Goal: Information Seeking & Learning: Learn about a topic

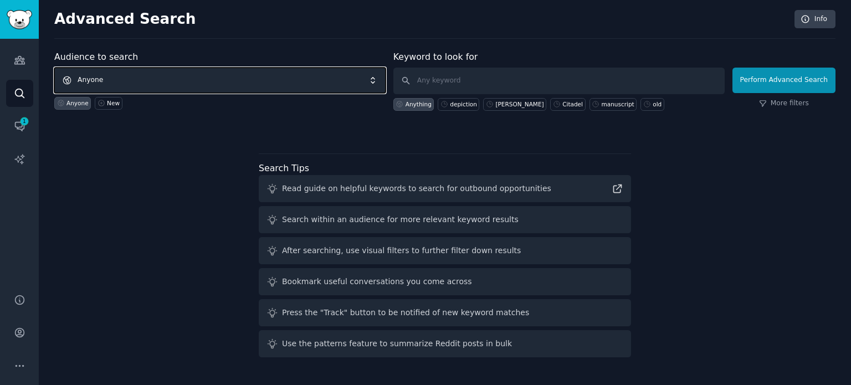
click at [120, 75] on span "Anyone" at bounding box center [219, 80] width 331 height 25
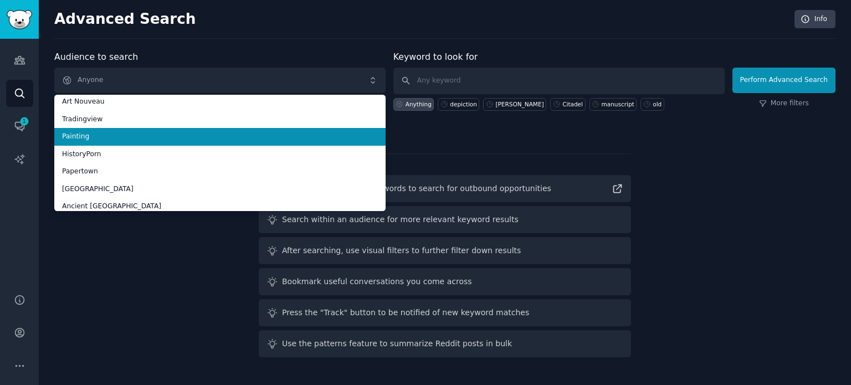
scroll to position [55, 0]
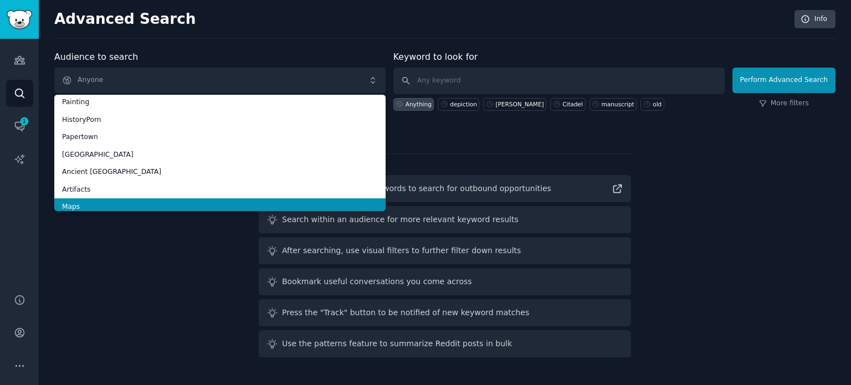
click at [95, 204] on span "Maps" at bounding box center [220, 207] width 316 height 10
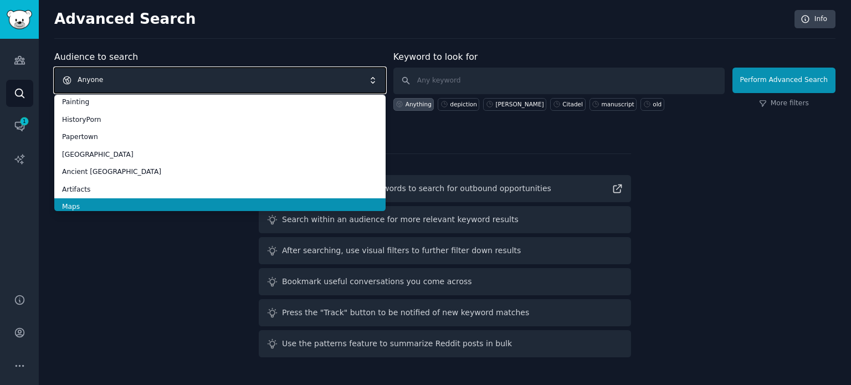
scroll to position [0, 0]
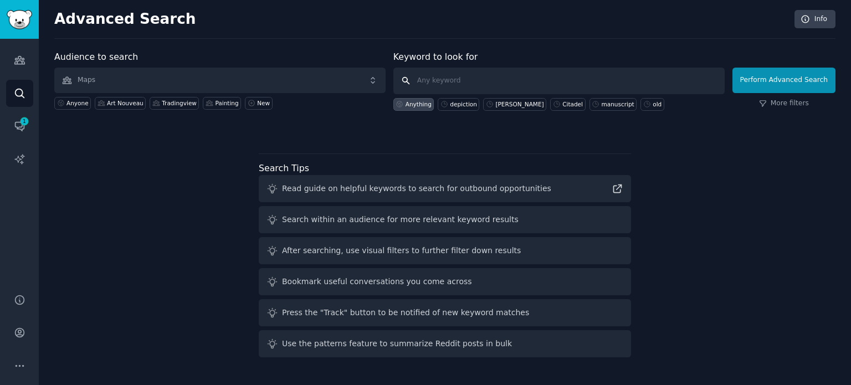
click at [490, 78] on input "text" at bounding box center [558, 81] width 331 height 27
paste input "medieval"
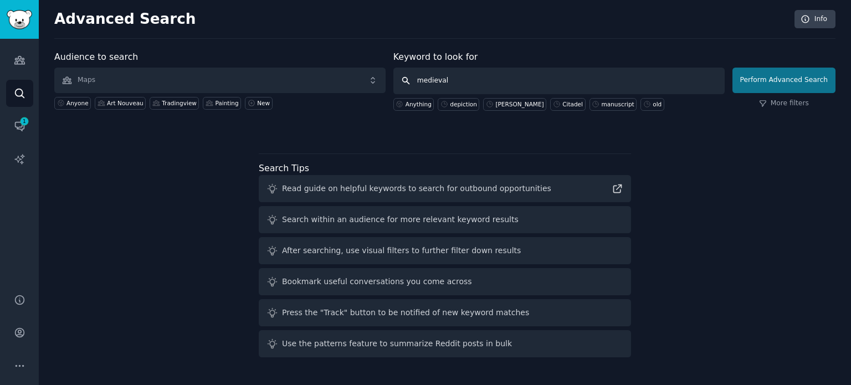
type input "medieval"
click at [780, 79] on button "Perform Advanced Search" at bounding box center [784, 80] width 103 height 25
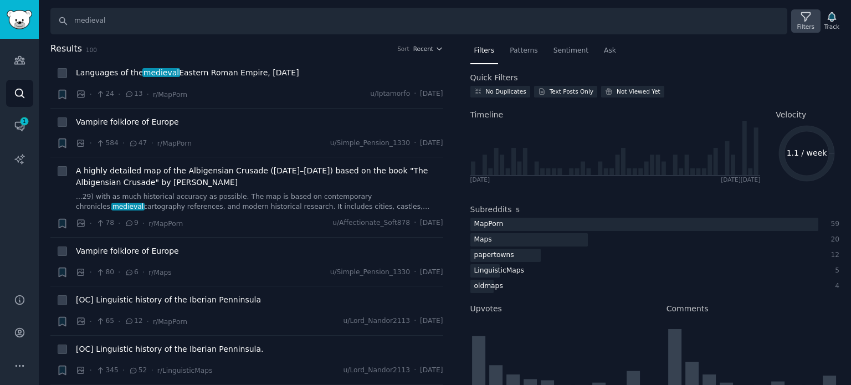
click at [803, 20] on icon at bounding box center [806, 17] width 12 height 12
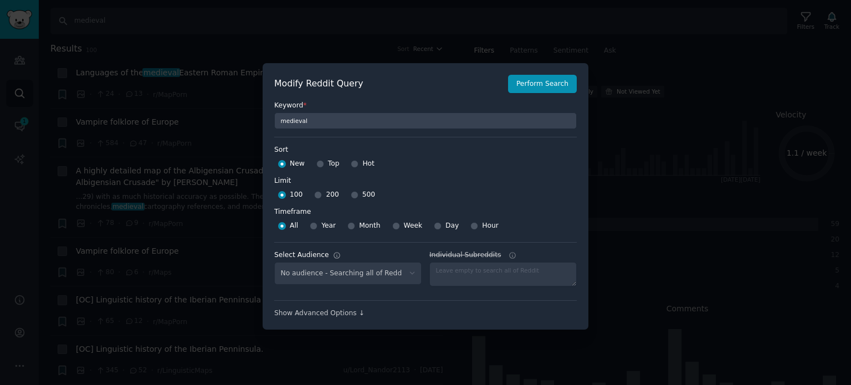
select select "f33d550f09"
click at [320, 164] on input "Top" at bounding box center [320, 164] width 8 height 8
radio input "true"
click at [351, 192] on input "500" at bounding box center [355, 195] width 8 height 8
radio input "true"
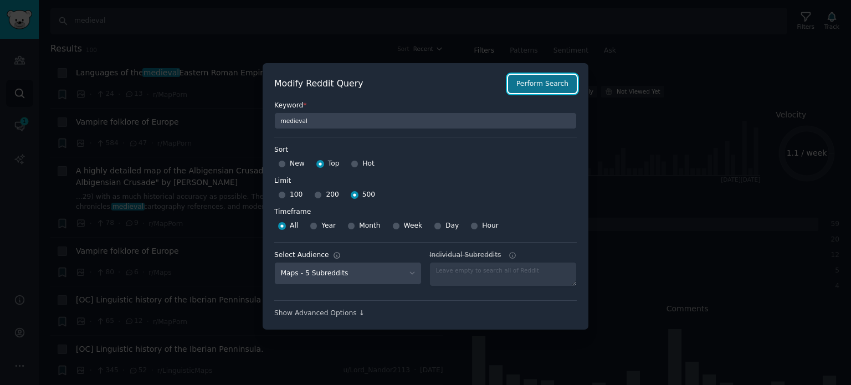
click at [536, 86] on button "Perform Search" at bounding box center [542, 84] width 69 height 19
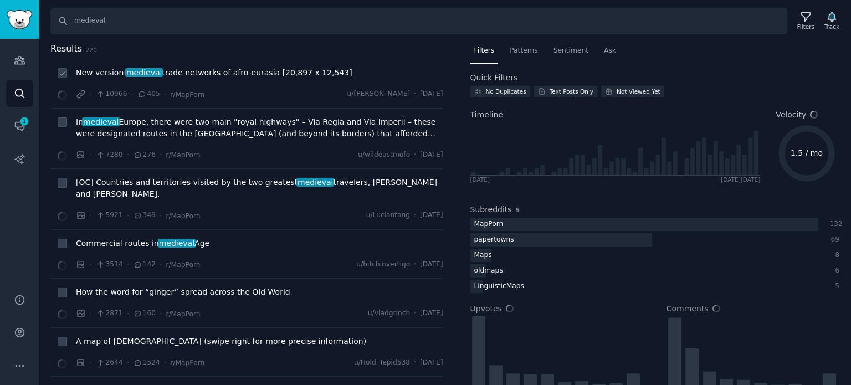
click at [205, 70] on span "New version: medieval trade networks of afro-eurasia [20,897 x 12,543]" at bounding box center [214, 73] width 277 height 12
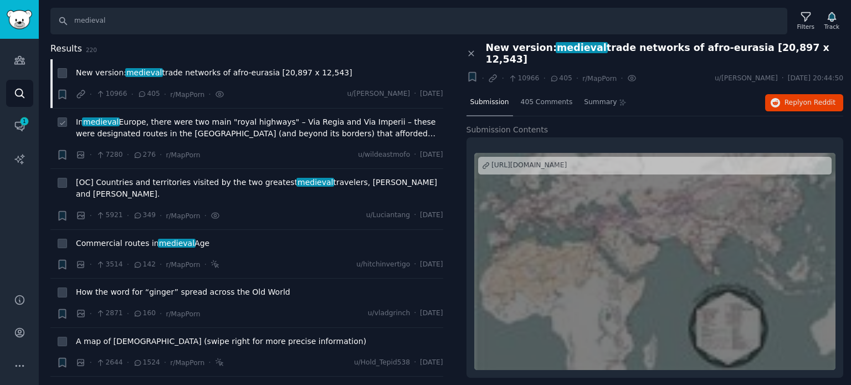
click at [193, 131] on span "In medieval Europe, there were two main "royal highways" – Via Regia and Via Im…" at bounding box center [259, 127] width 367 height 23
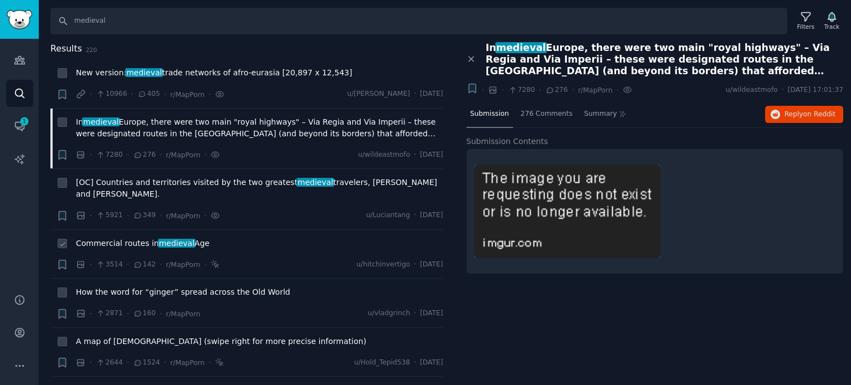
click at [132, 241] on span "Commercial routes in medieval Age" at bounding box center [143, 244] width 134 height 12
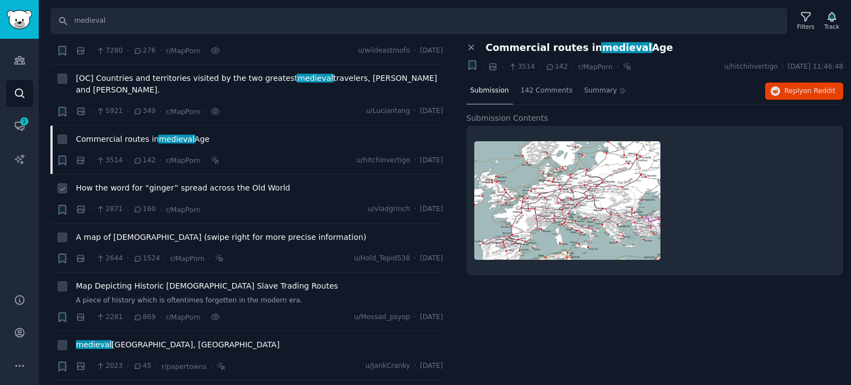
scroll to position [111, 0]
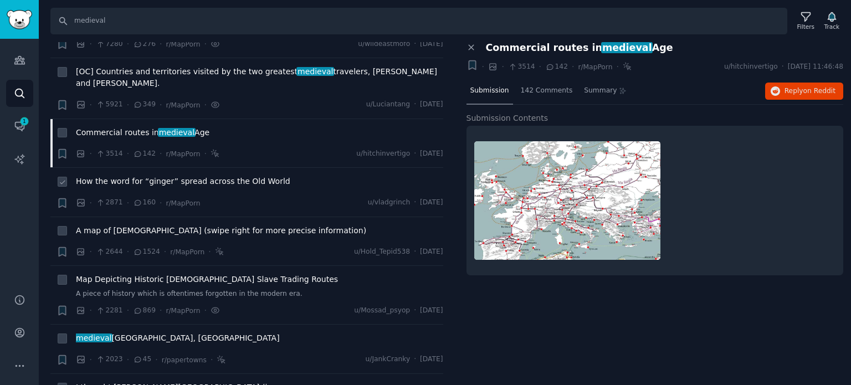
click at [140, 182] on span "How the word for “ginger” spread across the Old World" at bounding box center [183, 182] width 214 height 12
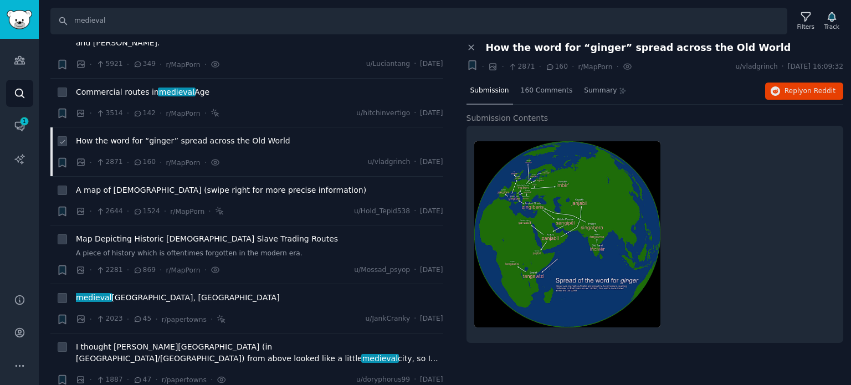
scroll to position [166, 0]
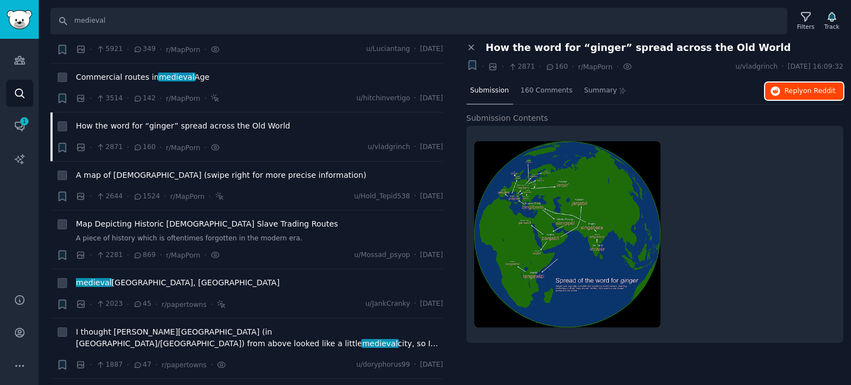
click at [795, 86] on span "Reply on Reddit" at bounding box center [810, 91] width 51 height 10
click at [188, 174] on span "A map of [DEMOGRAPHIC_DATA] (swipe right for more precise information)" at bounding box center [221, 176] width 290 height 12
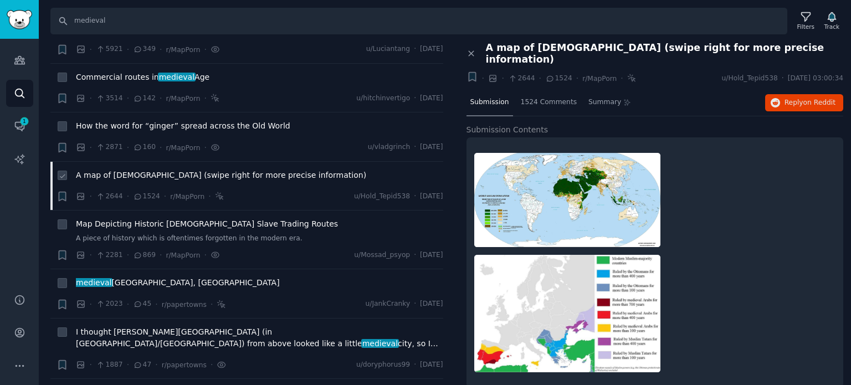
scroll to position [222, 0]
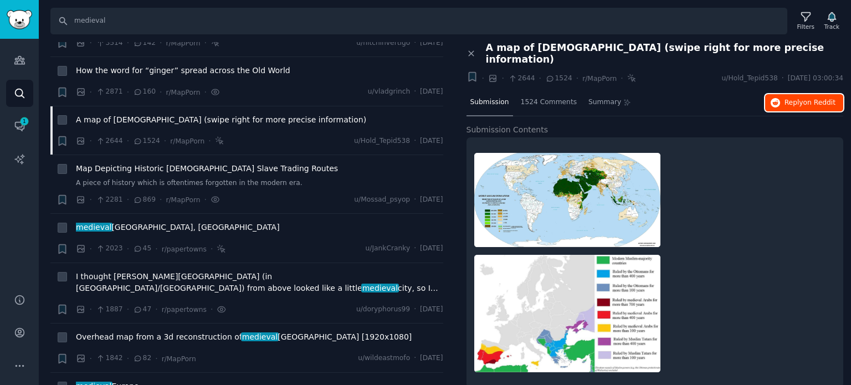
click at [800, 98] on span "Reply on Reddit" at bounding box center [810, 103] width 51 height 10
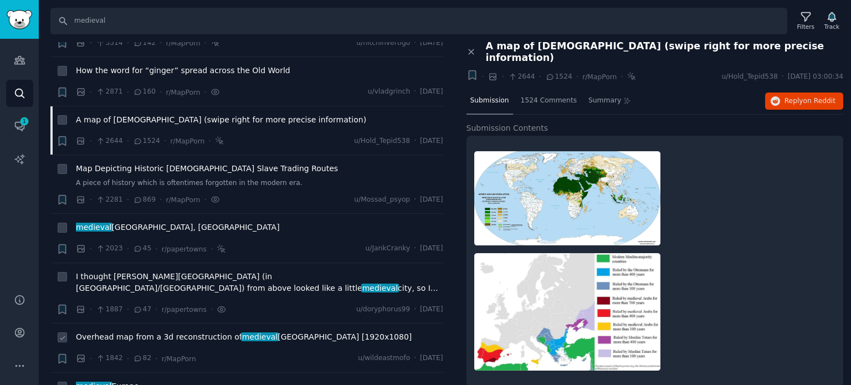
click at [171, 337] on span "Overhead map from a 3d reconstruction of medieval [GEOGRAPHIC_DATA] [1920x1080]" at bounding box center [244, 337] width 336 height 12
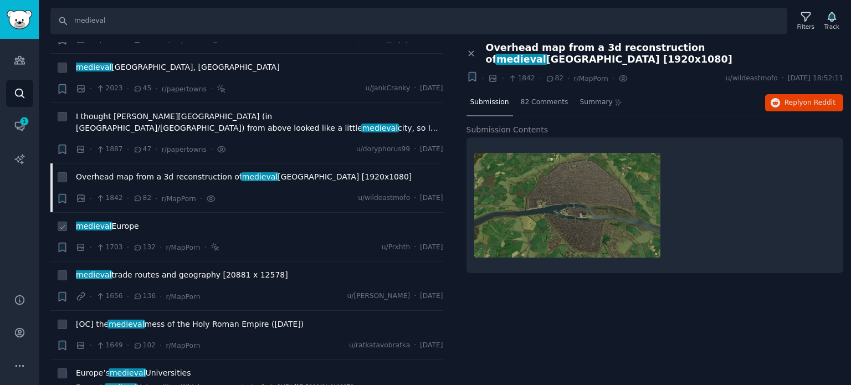
scroll to position [388, 0]
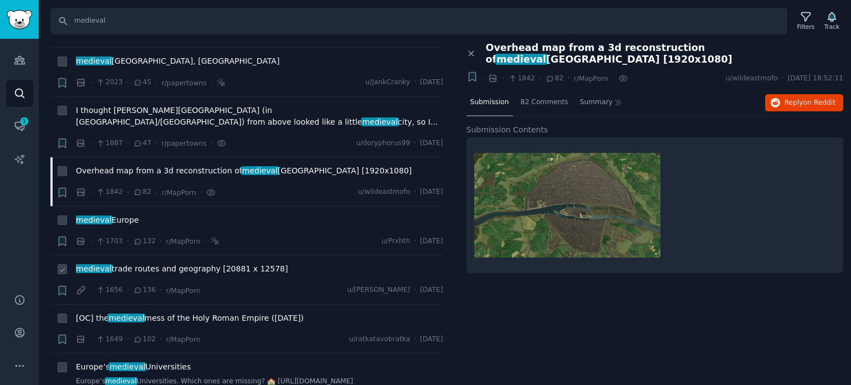
click at [160, 274] on div "medieval trade routes and geography [20881 x 12578]" at bounding box center [259, 271] width 367 height 16
click at [161, 270] on span "medieval trade routes and geography [20881 x 12578]" at bounding box center [182, 269] width 212 height 12
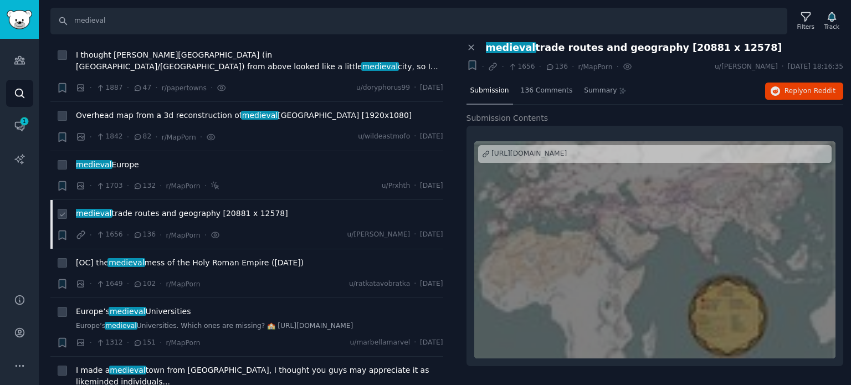
scroll to position [499, 0]
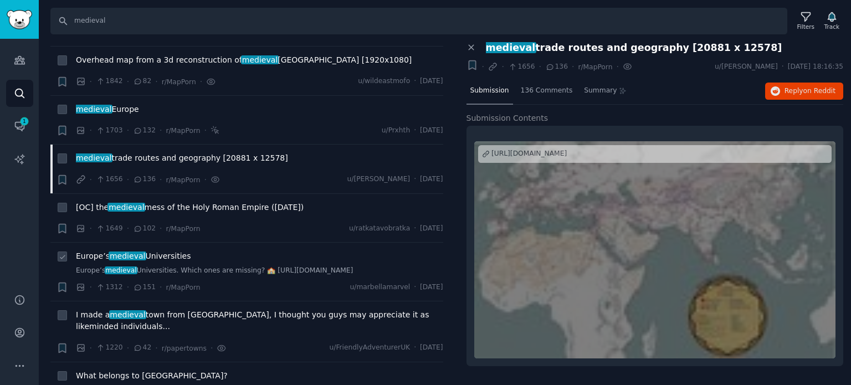
click at [149, 257] on span "Europe’s medieval Universities" at bounding box center [133, 256] width 115 height 12
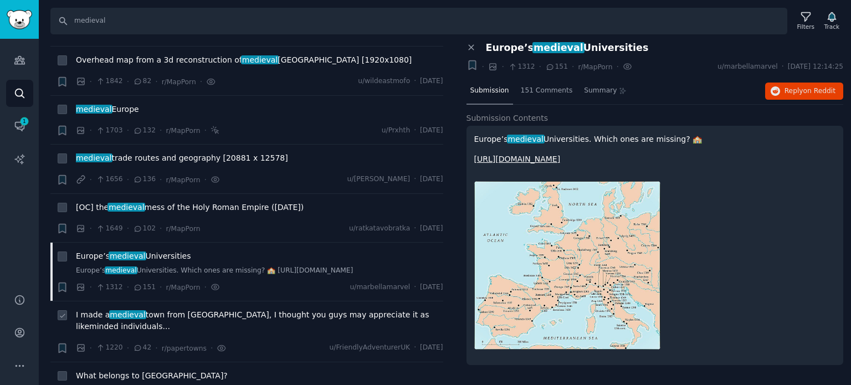
scroll to position [610, 0]
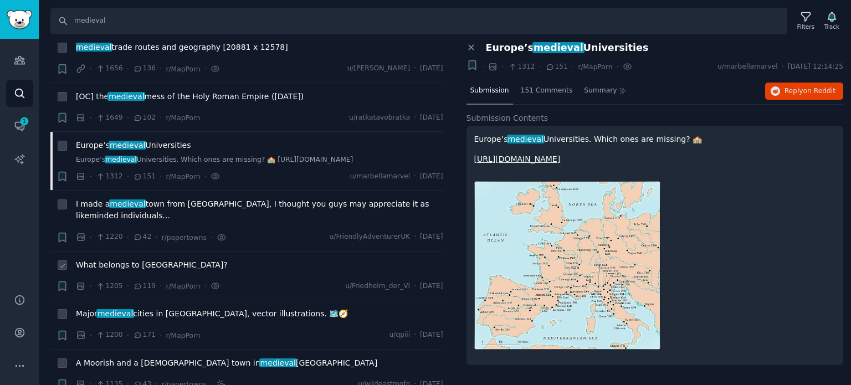
click at [163, 259] on span "What belongs to [GEOGRAPHIC_DATA]?" at bounding box center [152, 265] width 152 height 12
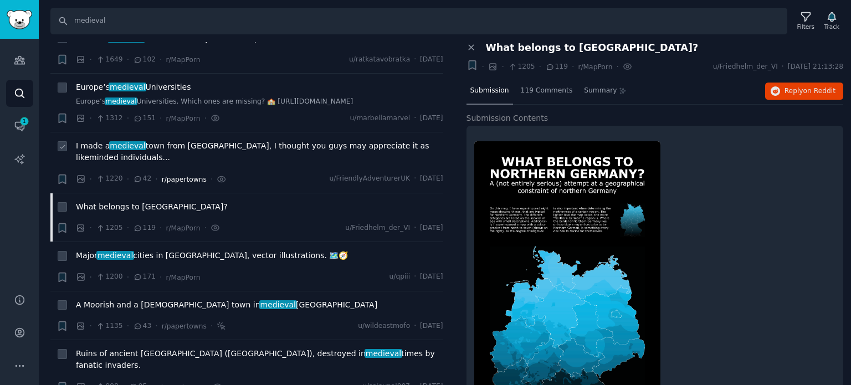
scroll to position [720, 0]
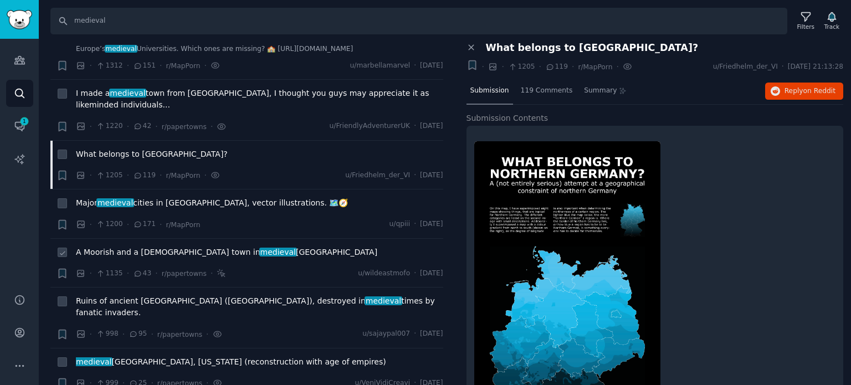
click at [156, 247] on span "A Moorish and a [DEMOGRAPHIC_DATA] town in medieval [GEOGRAPHIC_DATA]" at bounding box center [226, 253] width 301 height 12
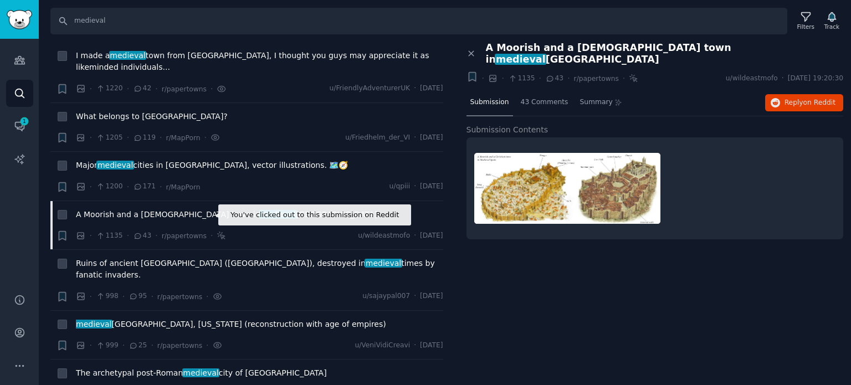
scroll to position [776, 0]
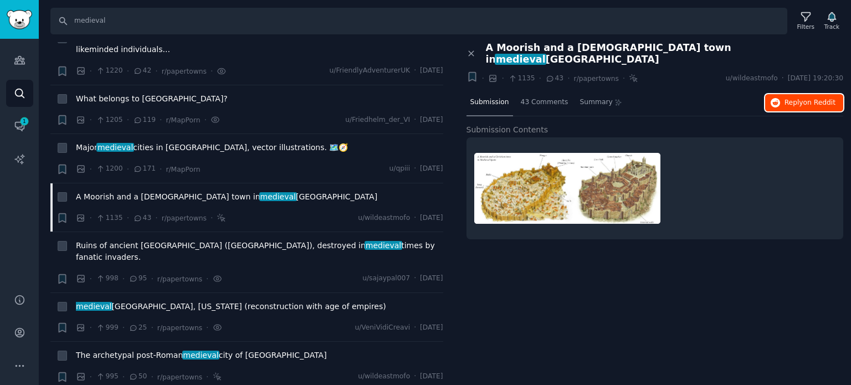
click at [797, 98] on span "Reply on Reddit" at bounding box center [810, 103] width 51 height 10
click at [134, 240] on span "Ruins of ancient [GEOGRAPHIC_DATA] ([GEOGRAPHIC_DATA]), destroyed in medieval t…" at bounding box center [259, 251] width 367 height 23
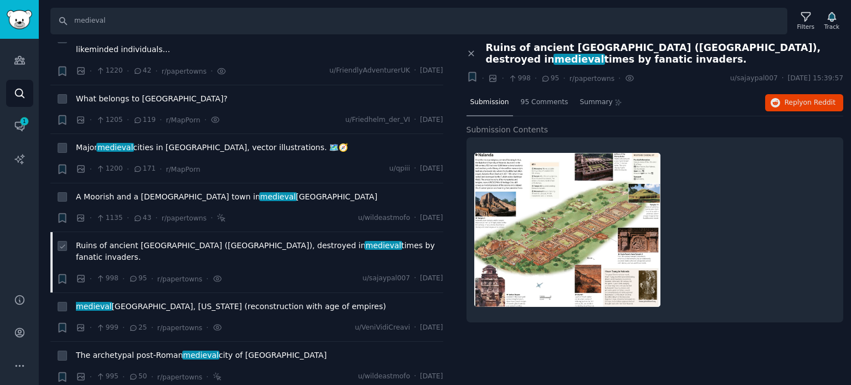
scroll to position [887, 0]
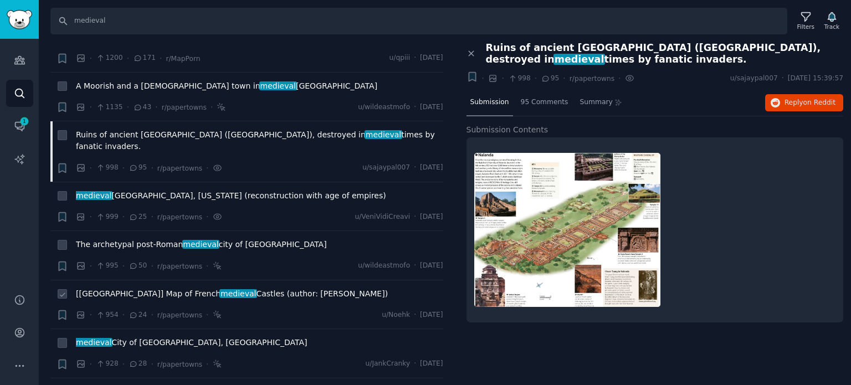
click at [226, 288] on span "[[GEOGRAPHIC_DATA]] Map of French medieval Castles (author: [PERSON_NAME])" at bounding box center [232, 294] width 312 height 12
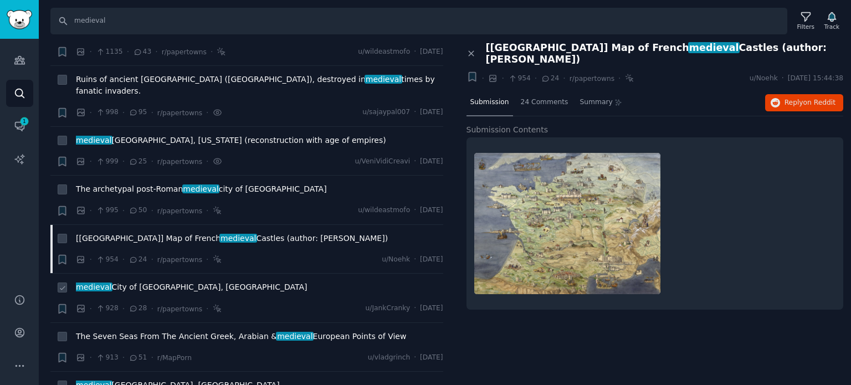
scroll to position [997, 0]
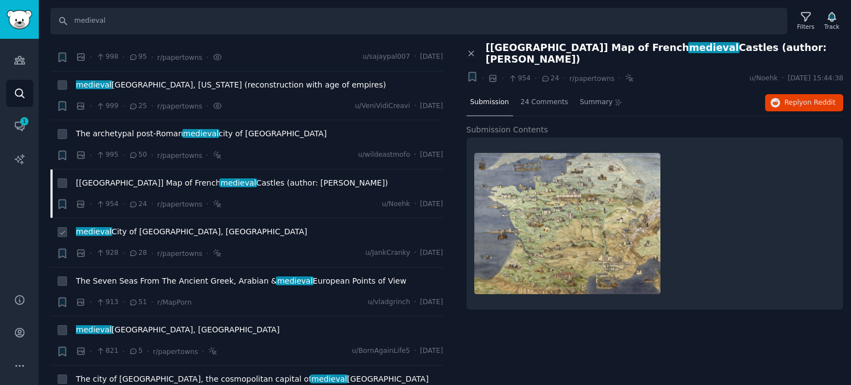
click at [137, 226] on span "medieval City of [GEOGRAPHIC_DATA], [GEOGRAPHIC_DATA]" at bounding box center [191, 232] width 231 height 12
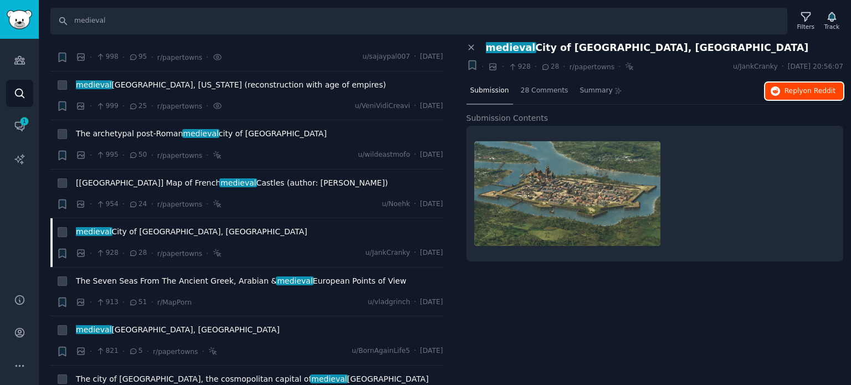
click at [787, 88] on span "Reply on Reddit" at bounding box center [810, 91] width 51 height 10
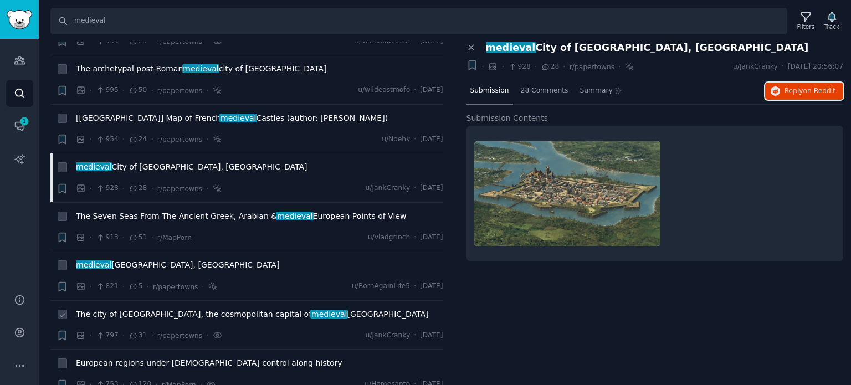
scroll to position [1108, 0]
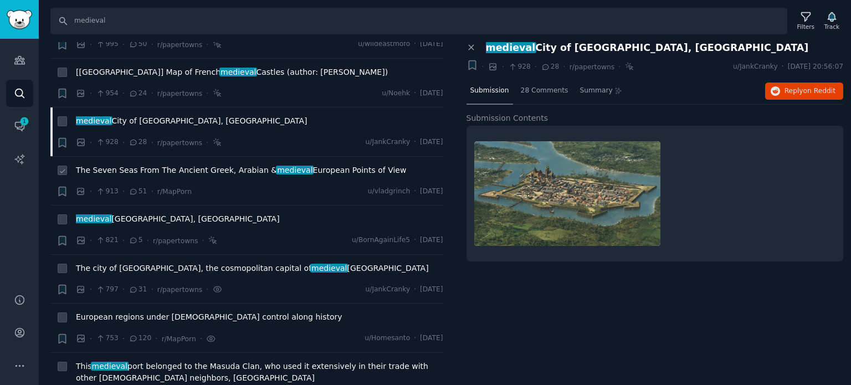
click at [188, 157] on li "+ The Seven Seas From The Ancient Greek, Arabian & medieval European Points of …" at bounding box center [246, 181] width 393 height 49
click at [189, 165] on span "The Seven Seas From The Ancient Greek, Arabian & medieval European Points of Vi…" at bounding box center [241, 171] width 330 height 12
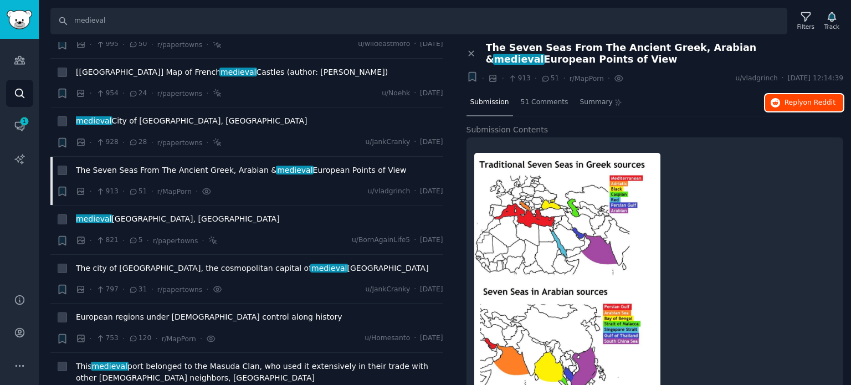
click at [789, 99] on span "Reply on Reddit" at bounding box center [810, 103] width 51 height 10
click at [141, 263] on span "The city of [GEOGRAPHIC_DATA], the cosmopolitan capital of medieval [GEOGRAPHIC…" at bounding box center [252, 269] width 353 height 12
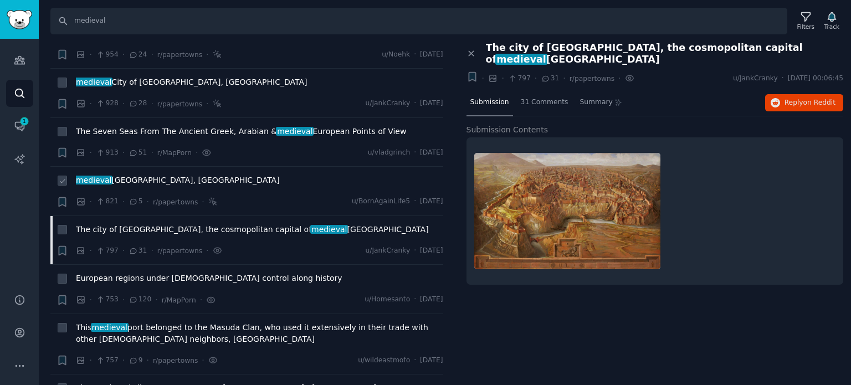
scroll to position [1164, 0]
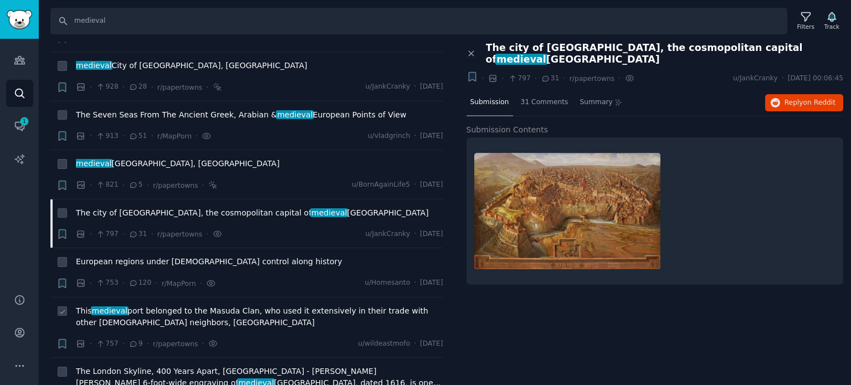
click at [215, 305] on span "This medieval port belonged to the Masuda Clan, who used it extensively in thei…" at bounding box center [259, 316] width 367 height 23
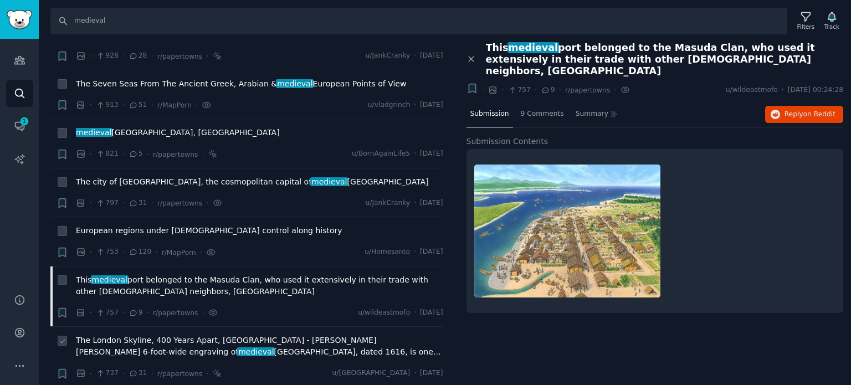
scroll to position [1274, 0]
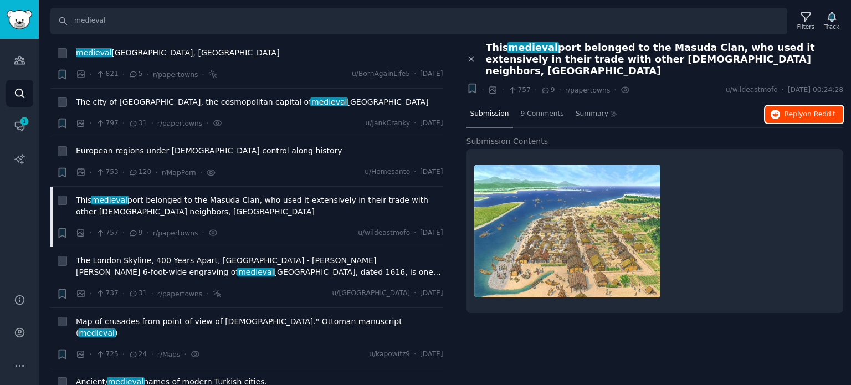
click at [784, 106] on button "Reply on Reddit" at bounding box center [804, 115] width 78 height 18
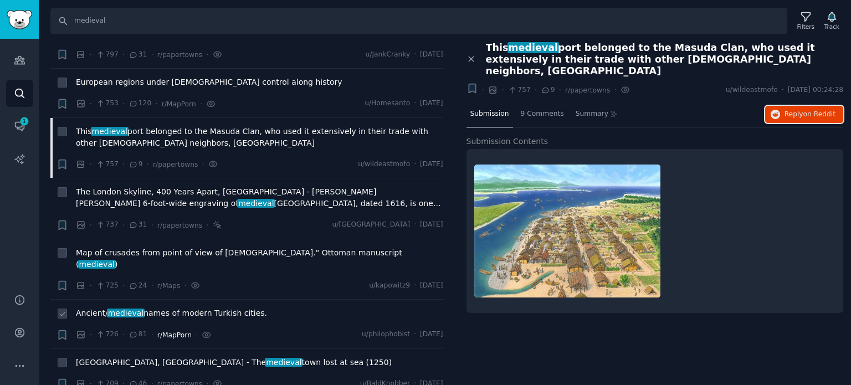
scroll to position [1385, 0]
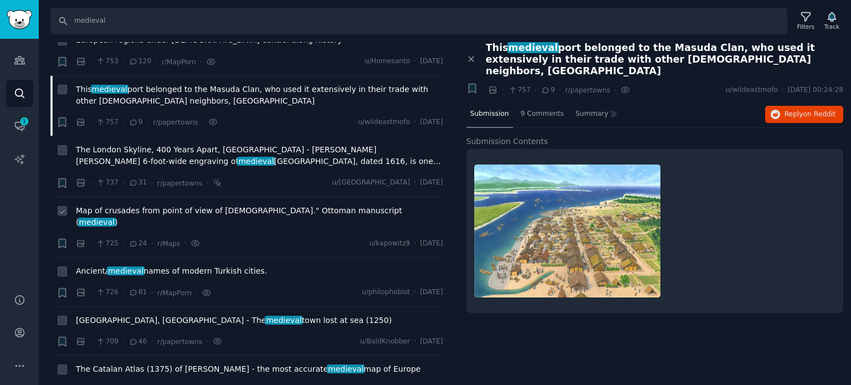
click at [126, 205] on span "Map of crusades from point of view of [DEMOGRAPHIC_DATA]." Ottoman manuscript (…" at bounding box center [259, 216] width 367 height 23
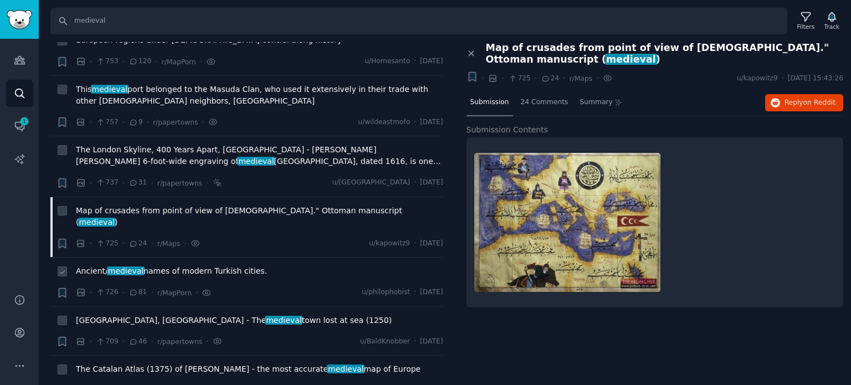
click at [135, 267] on span "medieval" at bounding box center [126, 271] width 38 height 9
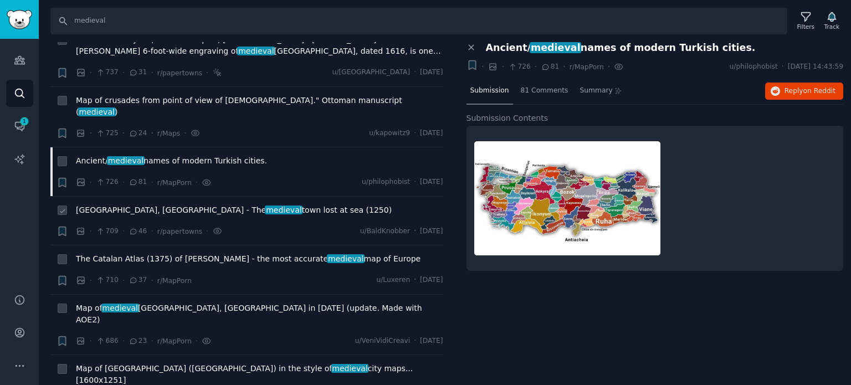
scroll to position [1496, 0]
click at [797, 93] on span "Reply on Reddit" at bounding box center [810, 91] width 51 height 10
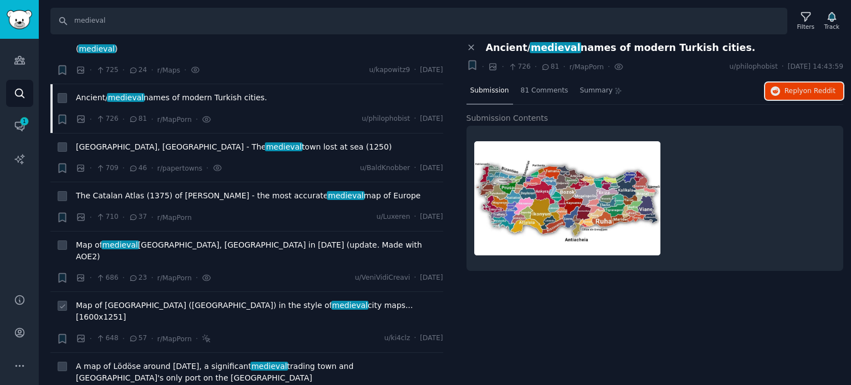
scroll to position [1607, 0]
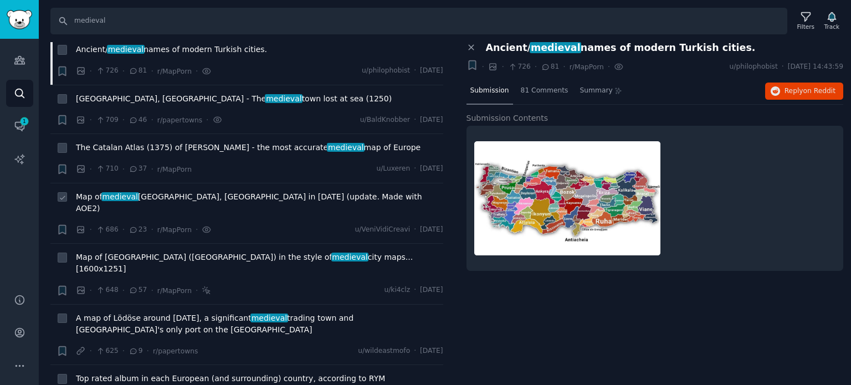
click at [195, 191] on span "Map of medieval [GEOGRAPHIC_DATA], [GEOGRAPHIC_DATA] in [DATE] (update. Made wi…" at bounding box center [259, 202] width 367 height 23
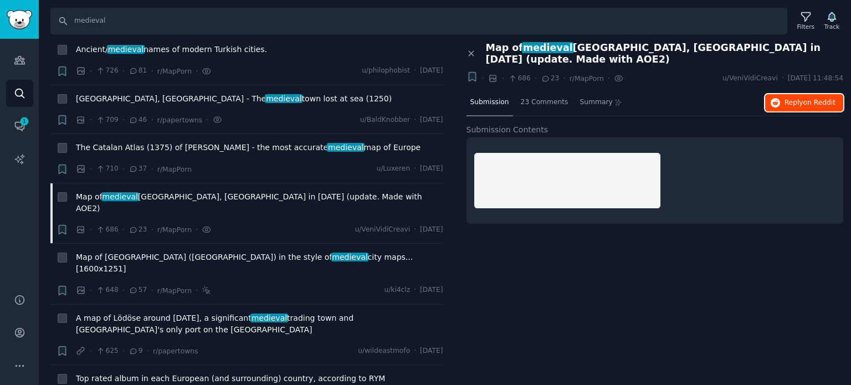
click at [799, 98] on span "Reply on Reddit" at bounding box center [810, 103] width 51 height 10
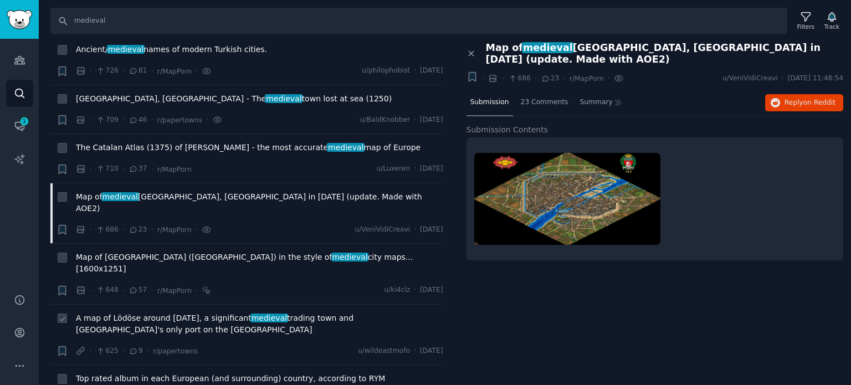
click at [124, 313] on span "A map of Lödöse around [DATE], a significant medieval trading town and [GEOGRAP…" at bounding box center [259, 324] width 367 height 23
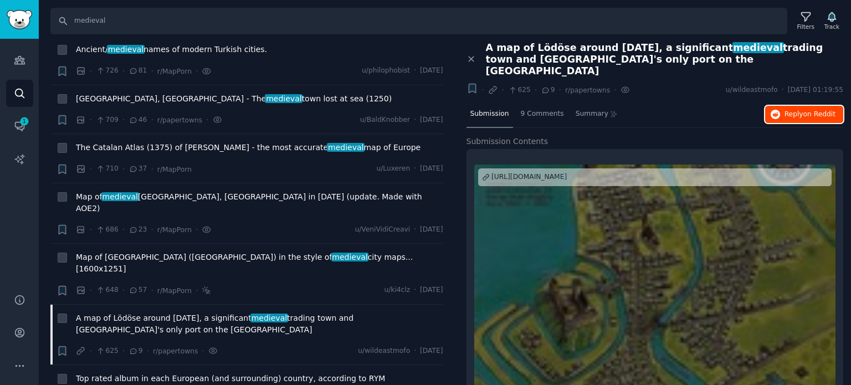
click at [782, 106] on button "Reply on Reddit" at bounding box center [804, 115] width 78 height 18
click at [158, 373] on span "Top rated album in each European (and surrounding) country, according to RYM" at bounding box center [230, 379] width 309 height 12
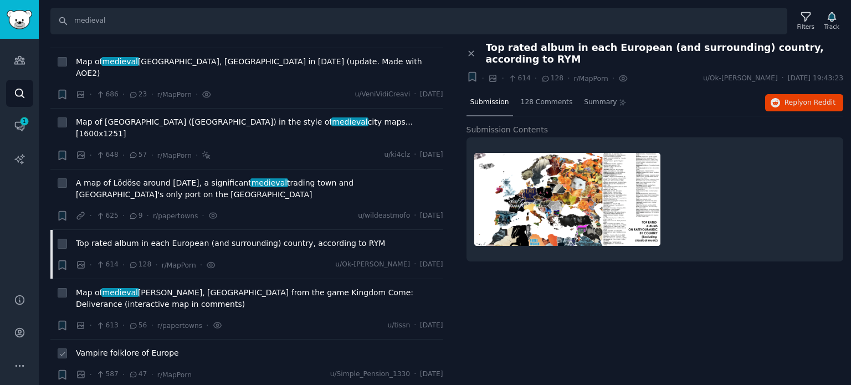
scroll to position [1773, 0]
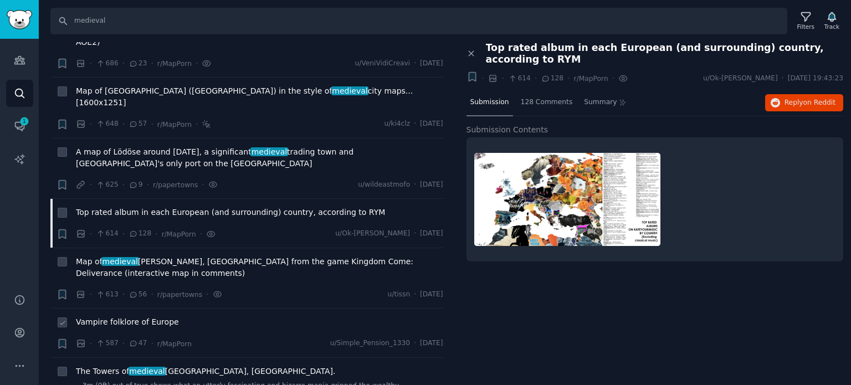
click at [120, 316] on span "Vampire folklore of Europe" at bounding box center [127, 322] width 103 height 12
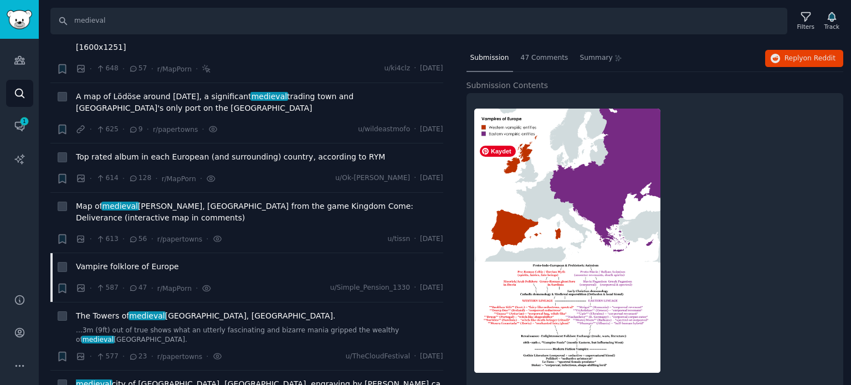
scroll to position [47, 0]
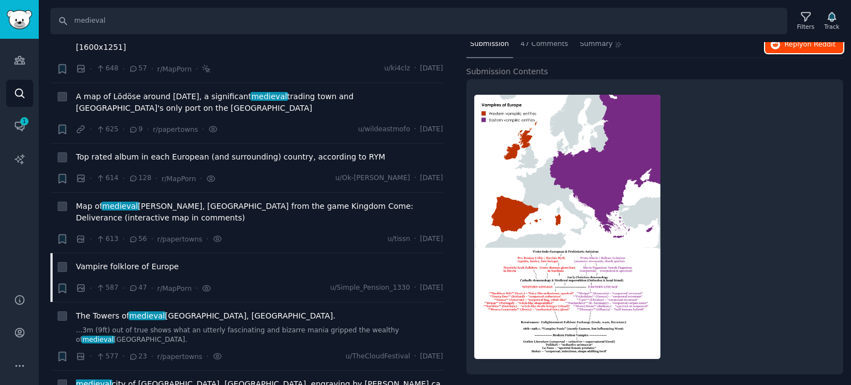
click at [787, 48] on span "Reply on Reddit" at bounding box center [810, 45] width 51 height 10
click at [129, 311] on span "medieval" at bounding box center [148, 315] width 38 height 9
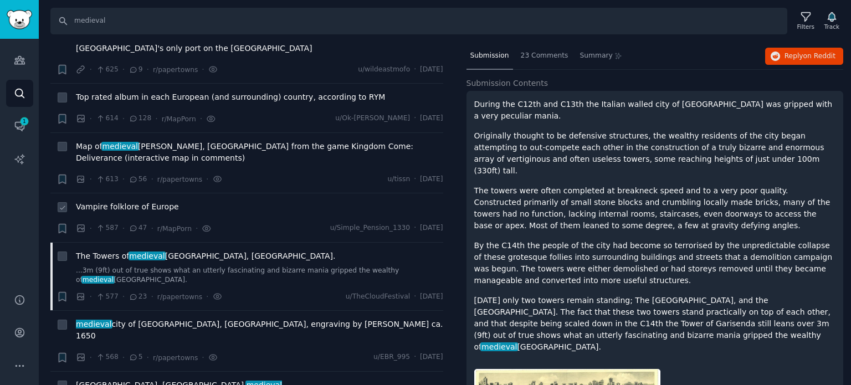
scroll to position [1995, 0]
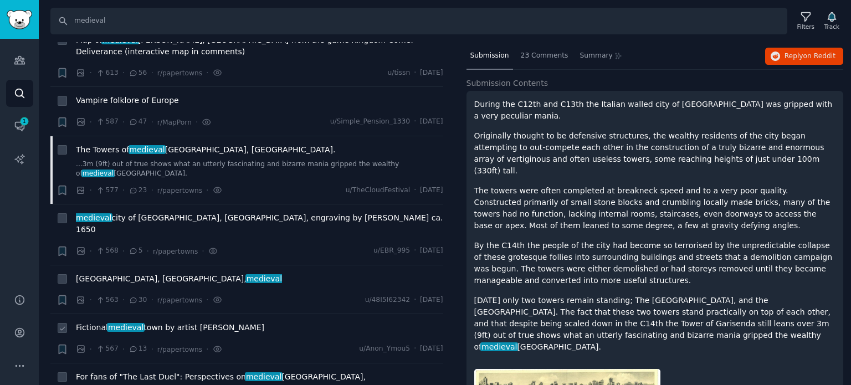
click at [142, 322] on span "Fictional medieval town by artist [PERSON_NAME]" at bounding box center [170, 328] width 188 height 12
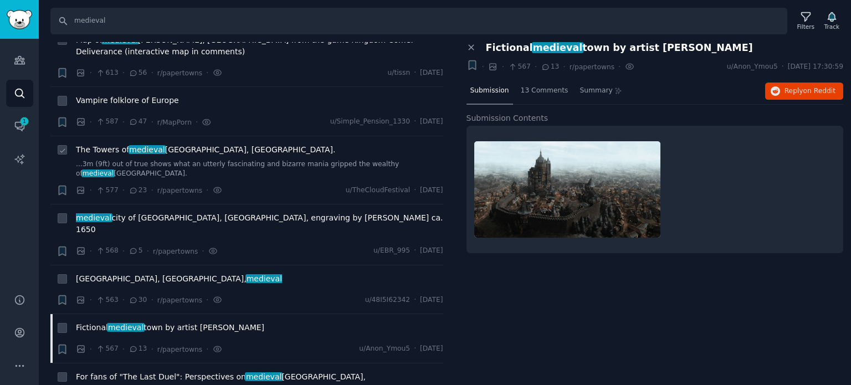
click at [137, 145] on span "medieval" at bounding box center [148, 149] width 38 height 9
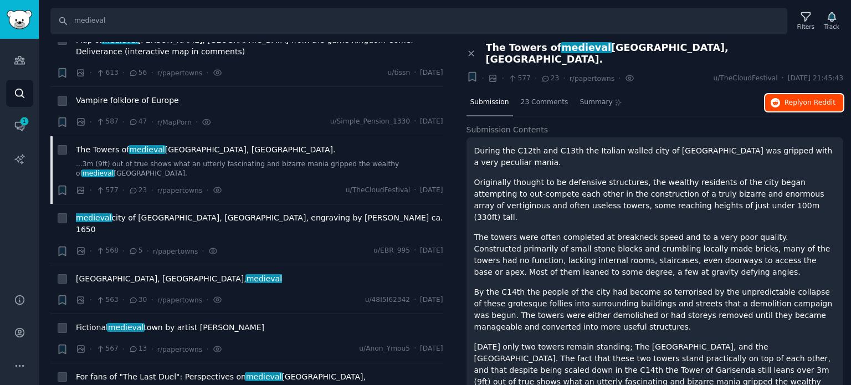
click at [779, 98] on icon "button" at bounding box center [776, 103] width 10 height 10
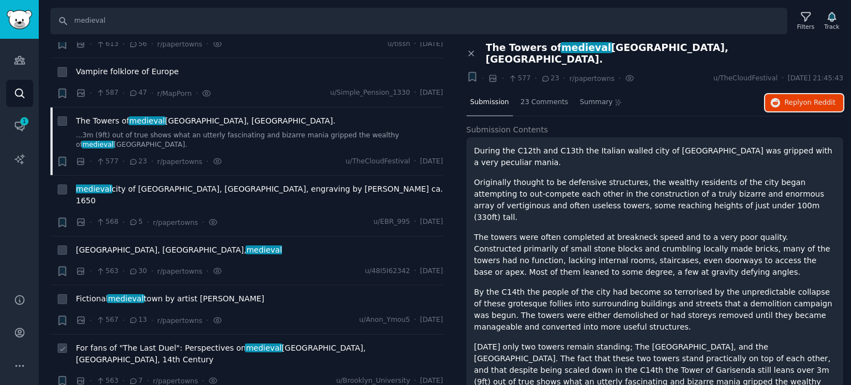
scroll to position [2050, 0]
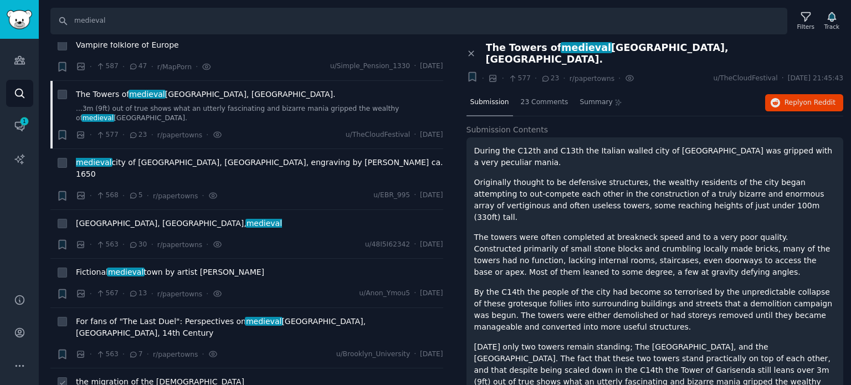
click at [134, 376] on span "the migration of the [DEMOGRAPHIC_DATA]" at bounding box center [160, 382] width 168 height 12
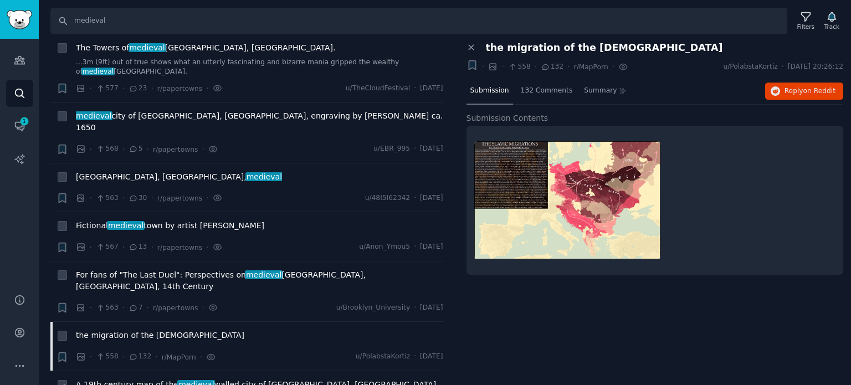
scroll to position [2161, 0]
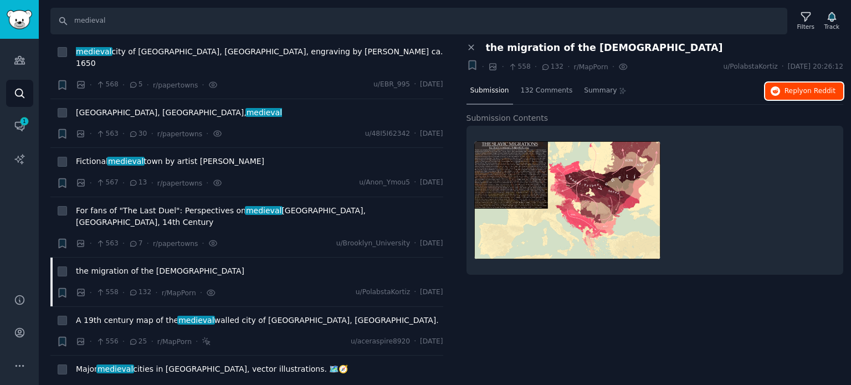
click at [784, 88] on button "Reply on Reddit" at bounding box center [804, 92] width 78 height 18
click at [215, 363] on span "Major medieval cities in [GEOGRAPHIC_DATA], vector illustrations. 🗺🧭" at bounding box center [212, 369] width 272 height 12
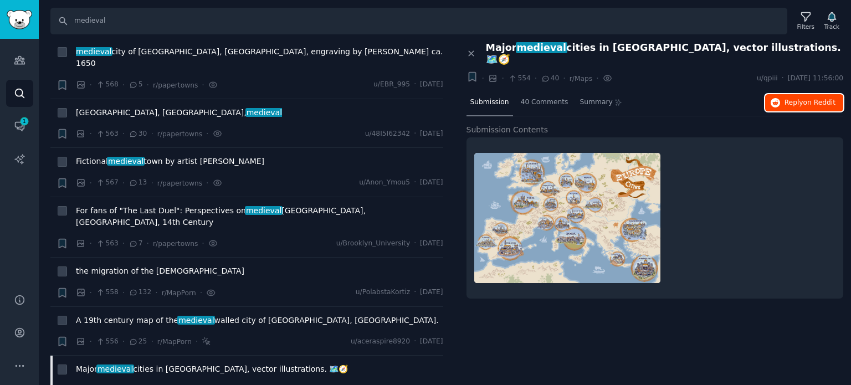
click at [800, 98] on span "Reply on Reddit" at bounding box center [810, 103] width 51 height 10
click at [227, 363] on span "Major medieval cities in [GEOGRAPHIC_DATA], vector illustrations. 🗺🧭" at bounding box center [212, 369] width 272 height 12
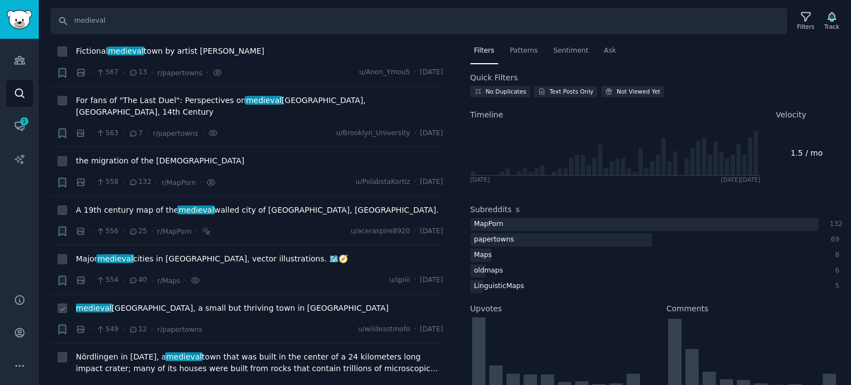
scroll to position [2272, 0]
click at [186, 302] on span "medieval [GEOGRAPHIC_DATA], a small but thriving town in [GEOGRAPHIC_DATA]" at bounding box center [232, 308] width 313 height 12
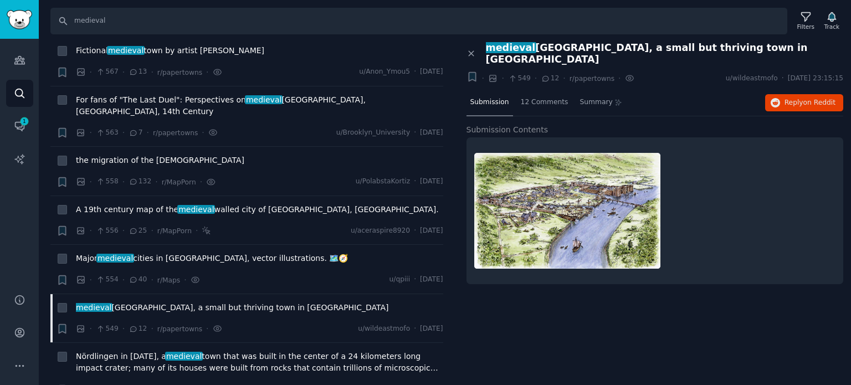
click at [797, 94] on link "Reply on Reddit" at bounding box center [804, 103] width 78 height 18
click at [198, 351] on span "[GEOGRAPHIC_DATA] in [DATE], a medieval town that was built in the center of a …" at bounding box center [259, 362] width 367 height 23
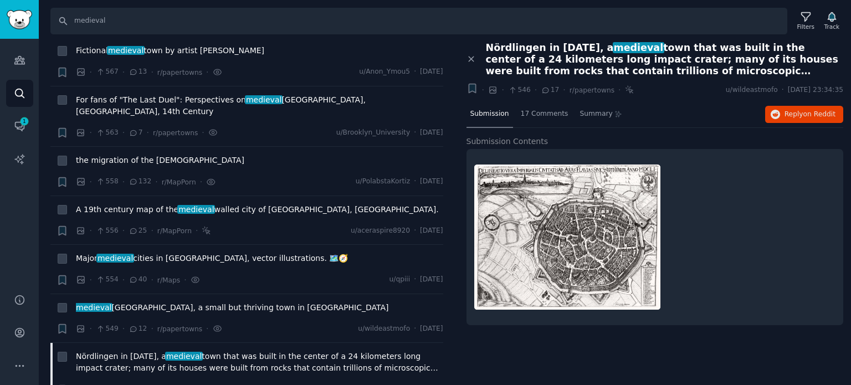
scroll to position [2383, 0]
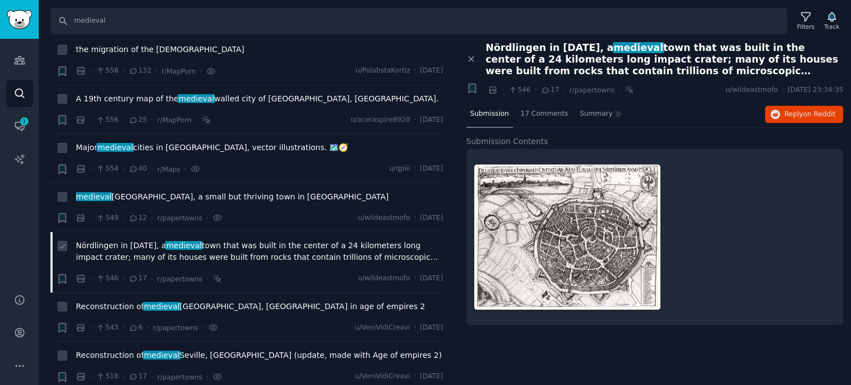
click at [335, 240] on span "[GEOGRAPHIC_DATA] in [DATE], a medieval town that was built in the center of a …" at bounding box center [259, 251] width 367 height 23
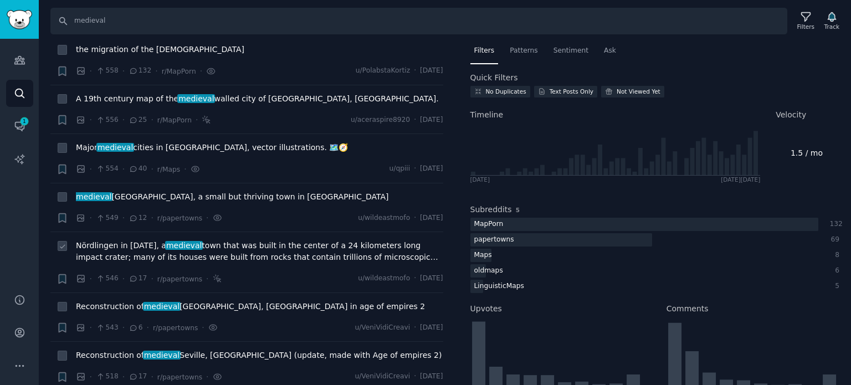
click at [335, 240] on span "[GEOGRAPHIC_DATA] in [DATE], a medieval town that was built in the center of a …" at bounding box center [259, 251] width 367 height 23
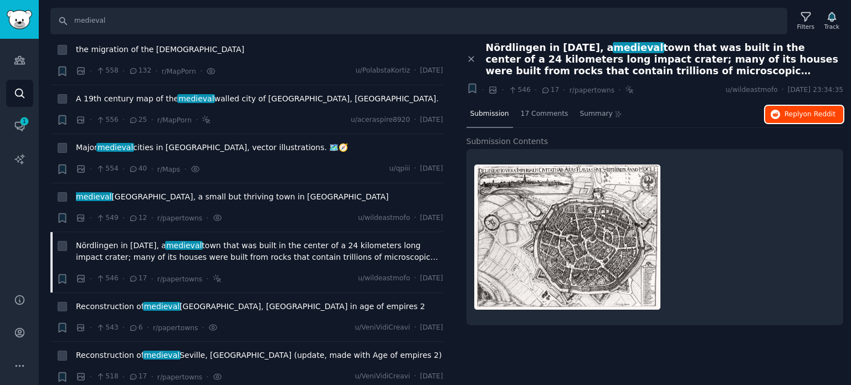
click at [793, 119] on button "Reply on Reddit" at bounding box center [804, 115] width 78 height 18
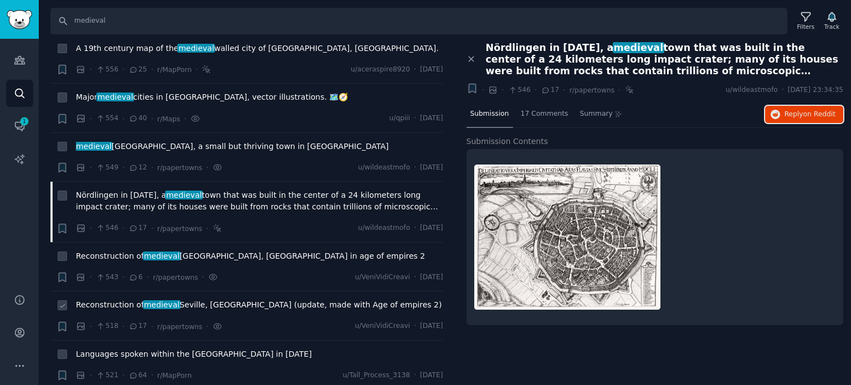
scroll to position [2494, 0]
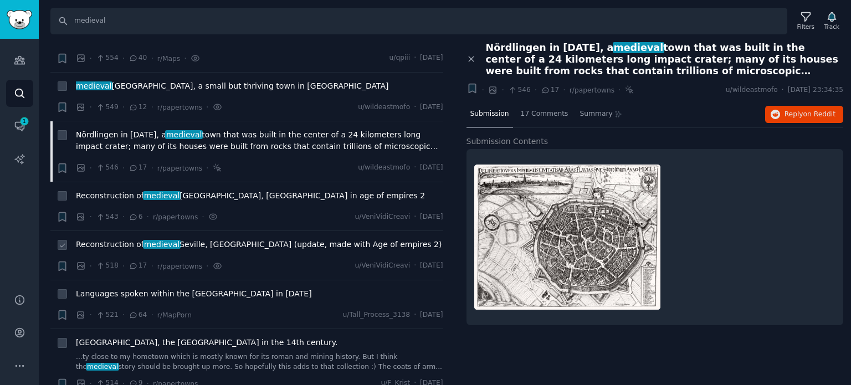
click at [153, 240] on span "medieval" at bounding box center [162, 244] width 38 height 9
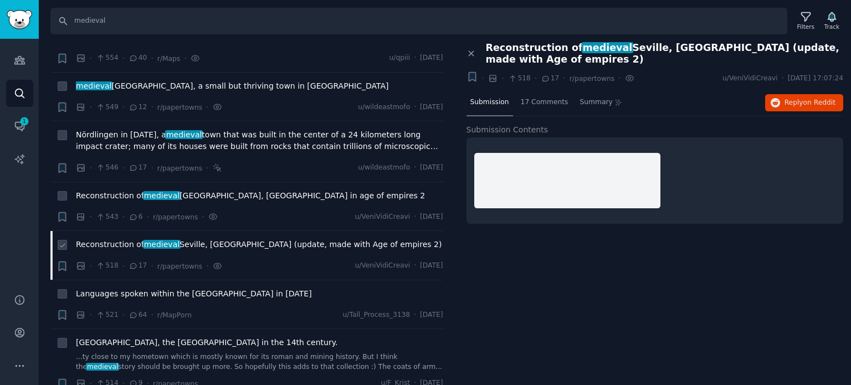
click at [193, 239] on span "Reconstruction of medieval [GEOGRAPHIC_DATA], [GEOGRAPHIC_DATA] (update, made w…" at bounding box center [259, 245] width 366 height 12
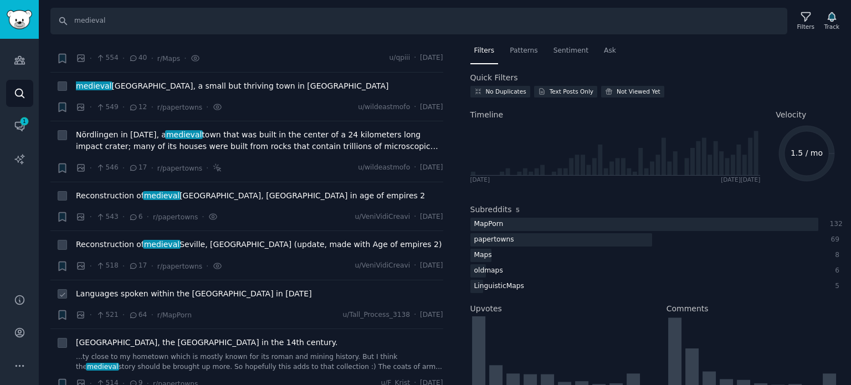
click at [167, 288] on span "Languages spoken within the [GEOGRAPHIC_DATA] in [DATE]" at bounding box center [194, 294] width 236 height 12
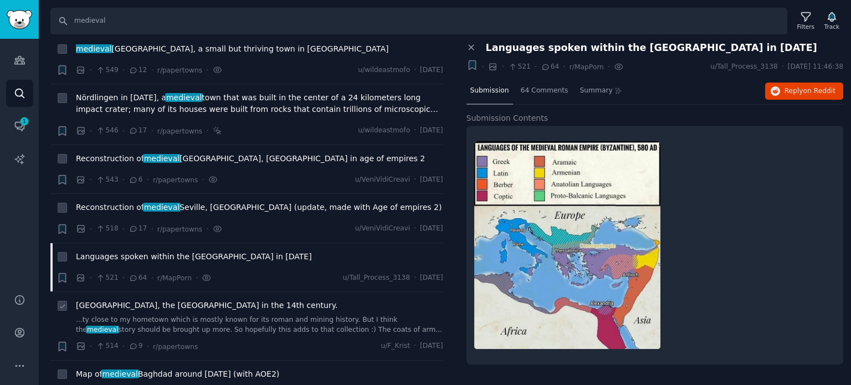
scroll to position [2549, 0]
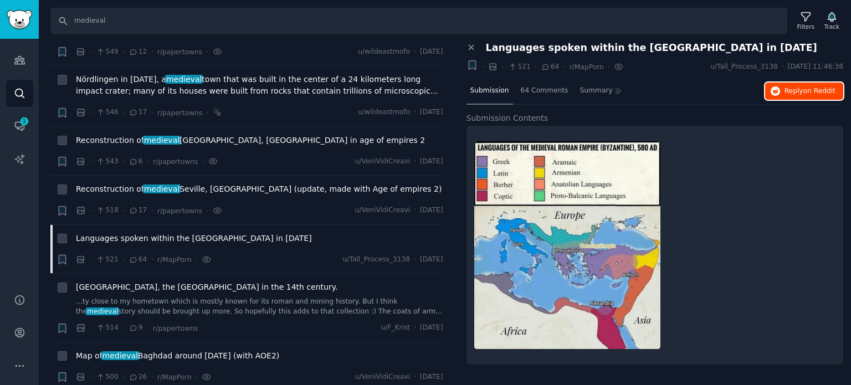
click at [780, 97] on button "Reply on Reddit" at bounding box center [804, 92] width 78 height 18
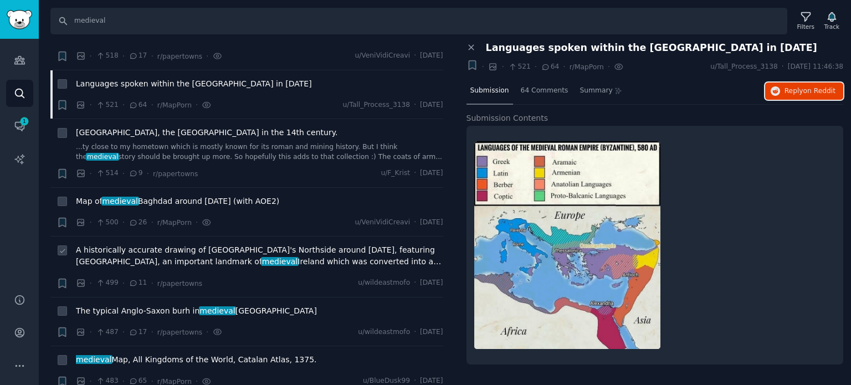
scroll to position [2715, 0]
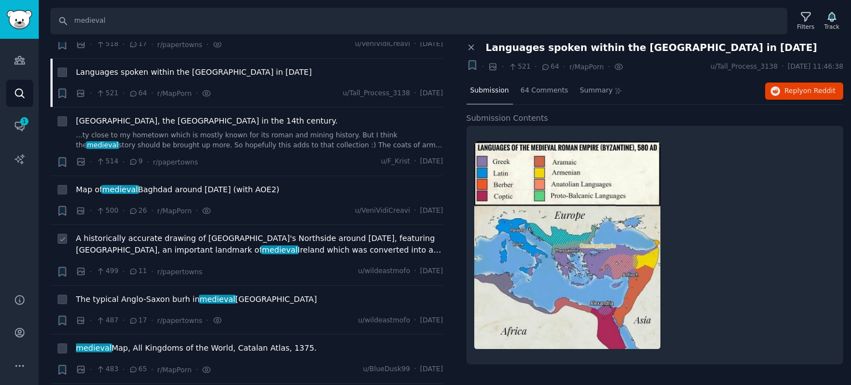
click at [170, 233] on span "A historically accurate drawing of [GEOGRAPHIC_DATA]'s Northside around [DATE],…" at bounding box center [259, 244] width 367 height 23
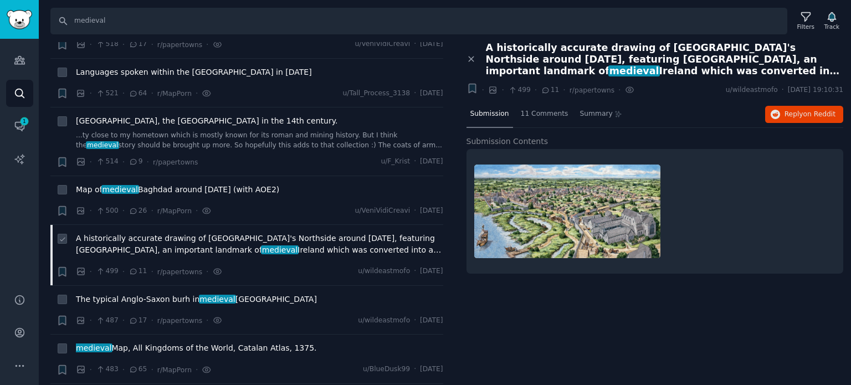
click at [261, 245] on span "medieval" at bounding box center [280, 249] width 38 height 9
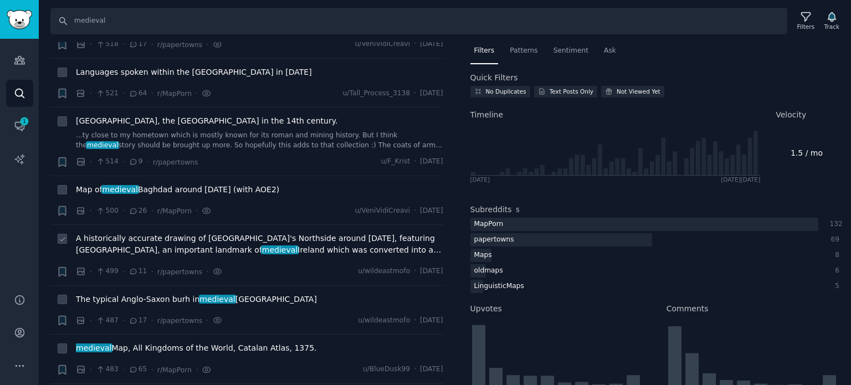
click at [261, 245] on span "medieval" at bounding box center [280, 249] width 38 height 9
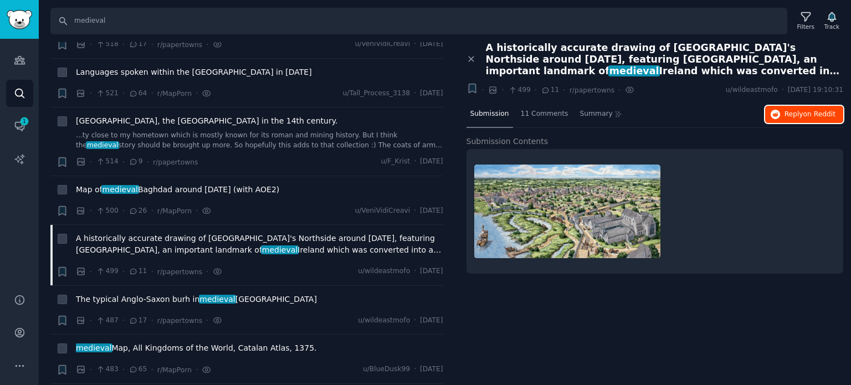
click at [787, 115] on span "Reply on Reddit" at bounding box center [810, 115] width 51 height 10
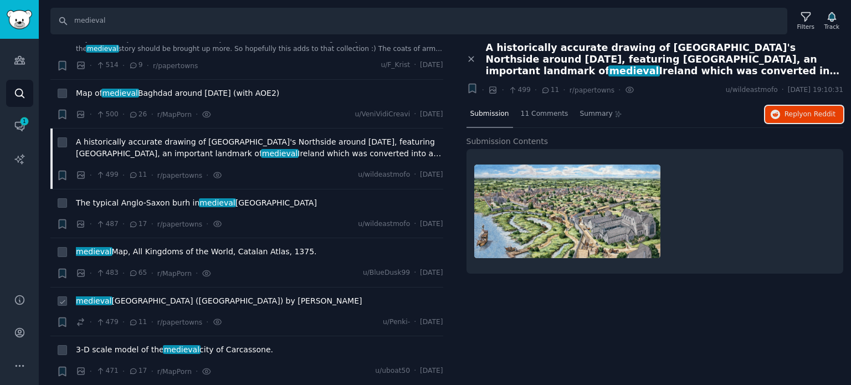
scroll to position [2826, 0]
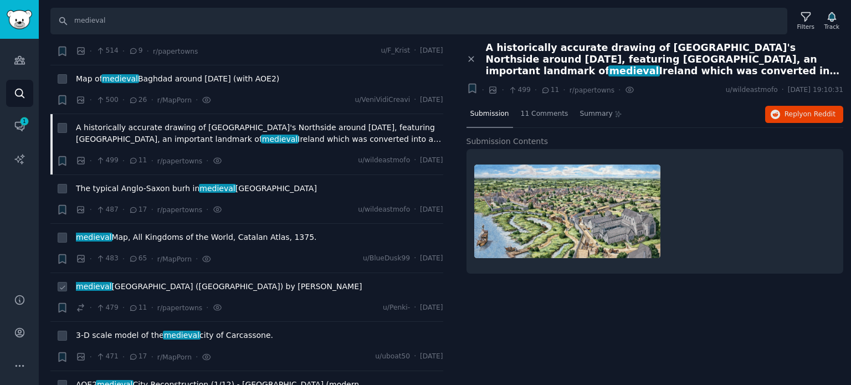
click at [156, 281] on span "medieval [GEOGRAPHIC_DATA] ([GEOGRAPHIC_DATA]) by [PERSON_NAME]" at bounding box center [219, 287] width 286 height 12
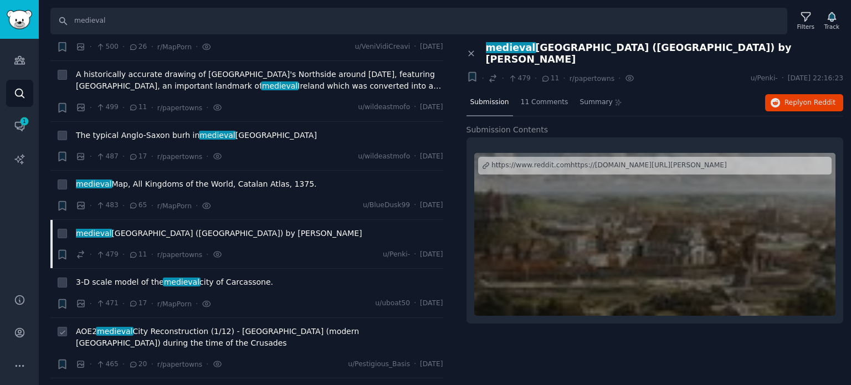
scroll to position [2937, 0]
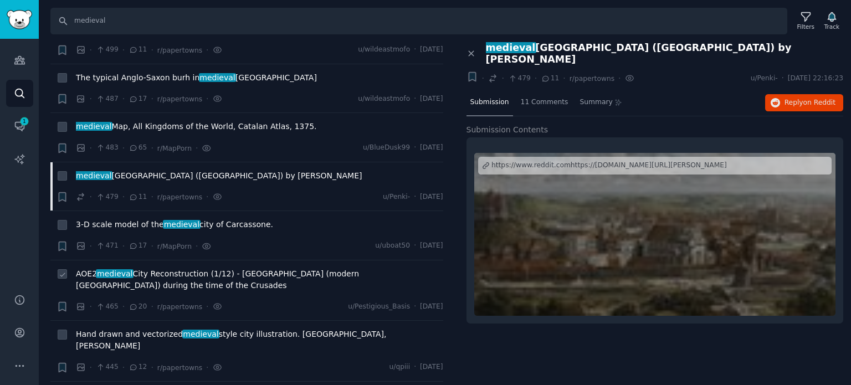
click at [193, 268] on div "AOE2 medieval City Reconstruction (1/12) - [GEOGRAPHIC_DATA] (modern [GEOGRAPHI…" at bounding box center [259, 281] width 367 height 27
click at [194, 268] on span "AOE2 medieval City Reconstruction (1/12) - [GEOGRAPHIC_DATA] (modern [GEOGRAPHI…" at bounding box center [259, 279] width 367 height 23
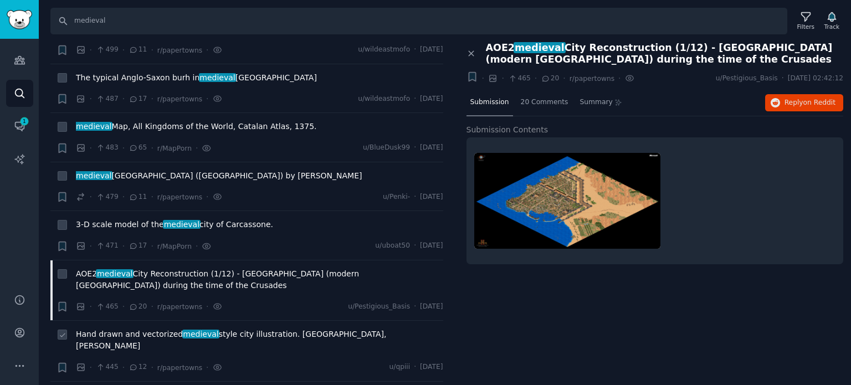
click at [172, 329] on span "Hand drawn and vectorized medieval style city illustration. [GEOGRAPHIC_DATA], …" at bounding box center [259, 340] width 367 height 23
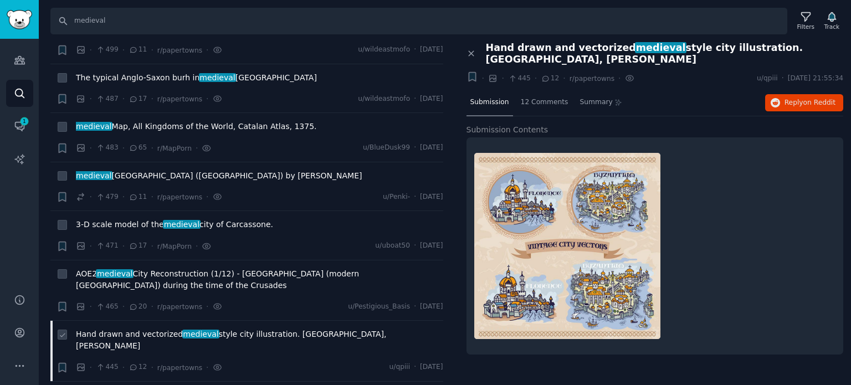
scroll to position [3048, 0]
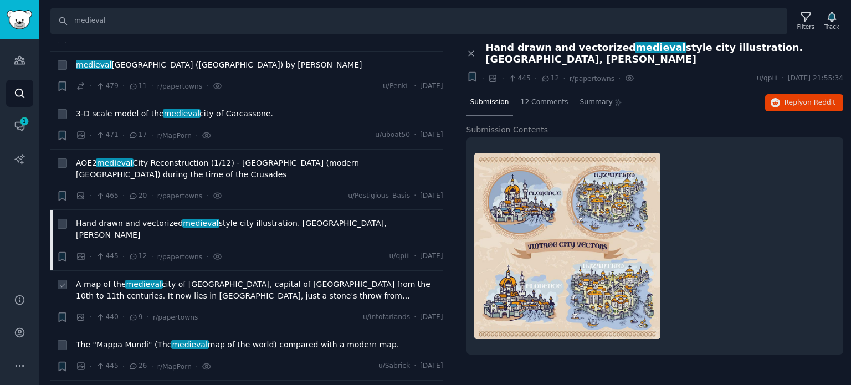
click at [166, 279] on span "A map of the medieval city of [GEOGRAPHIC_DATA], capital of [GEOGRAPHIC_DATA] f…" at bounding box center [259, 290] width 367 height 23
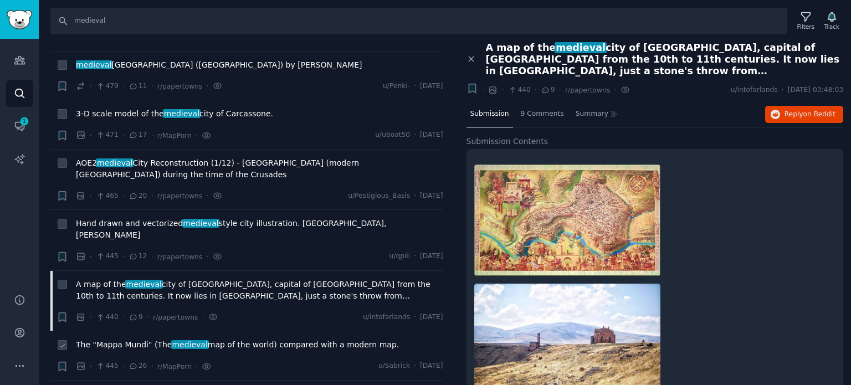
click at [171, 340] on span "medieval" at bounding box center [190, 344] width 38 height 9
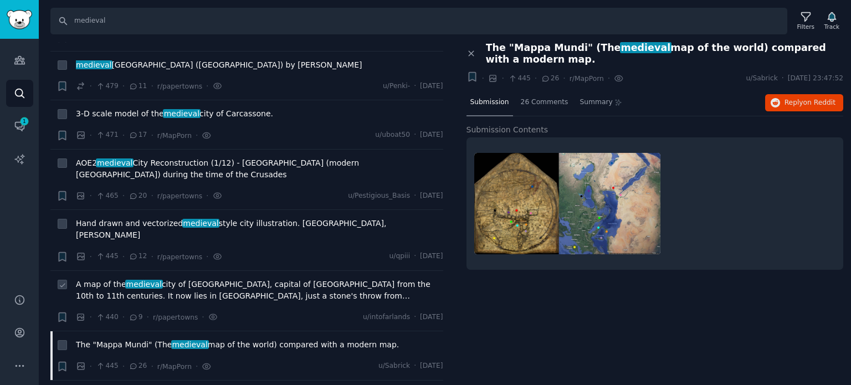
scroll to position [3103, 0]
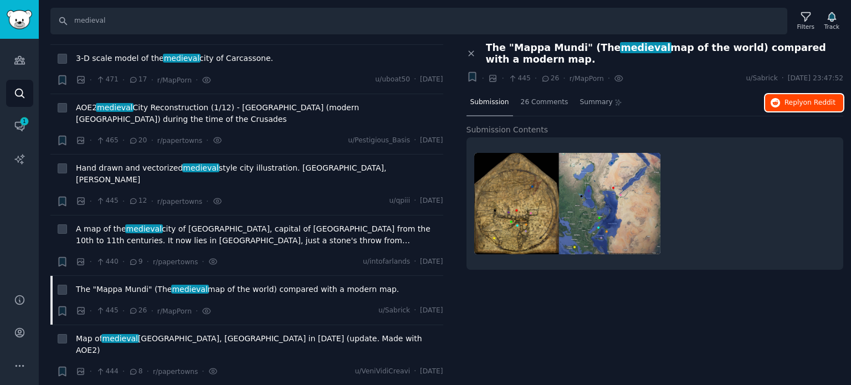
click at [788, 101] on span "Reply on Reddit" at bounding box center [810, 103] width 51 height 10
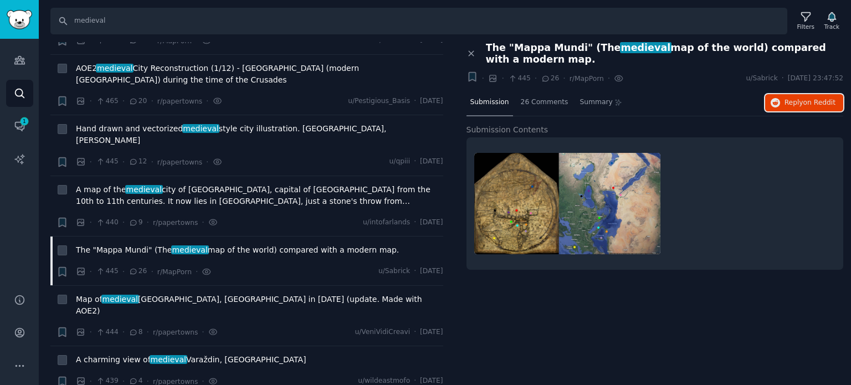
scroll to position [3269, 0]
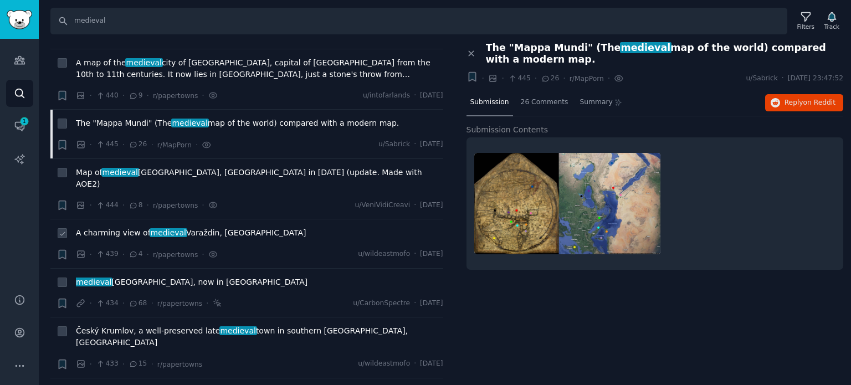
click at [121, 227] on span "A charming view of medieval [GEOGRAPHIC_DATA], [GEOGRAPHIC_DATA]" at bounding box center [191, 233] width 230 height 12
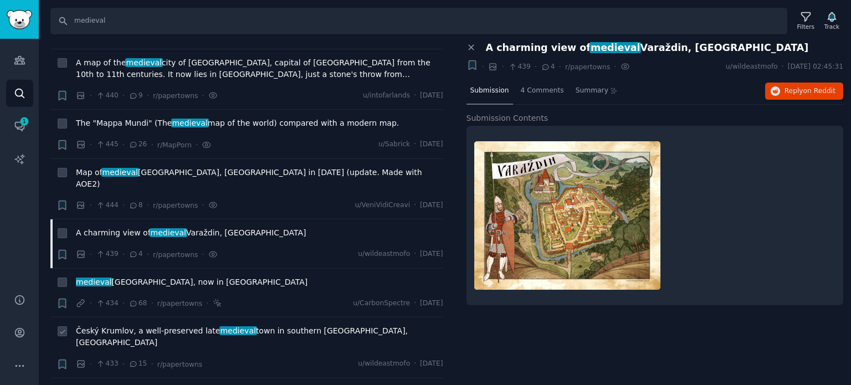
click at [155, 325] on span "[GEOGRAPHIC_DATA], a well-preserved late medieval town in southern [GEOGRAPHIC_…" at bounding box center [259, 336] width 367 height 23
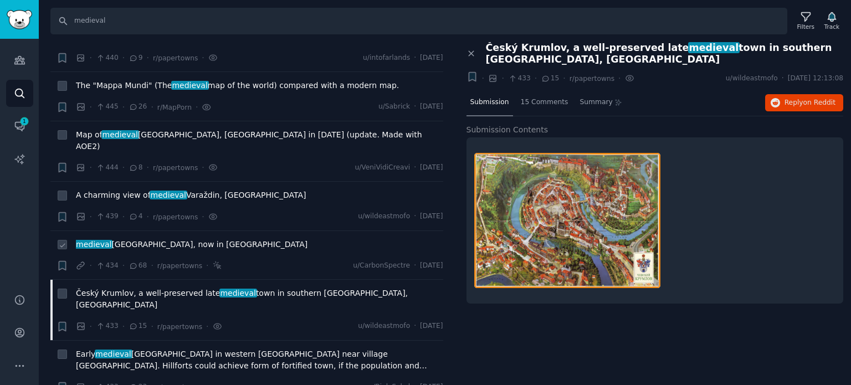
scroll to position [3380, 0]
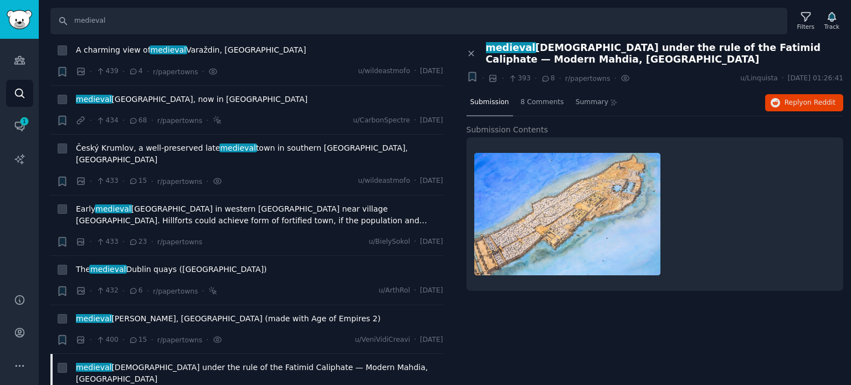
scroll to position [3491, 0]
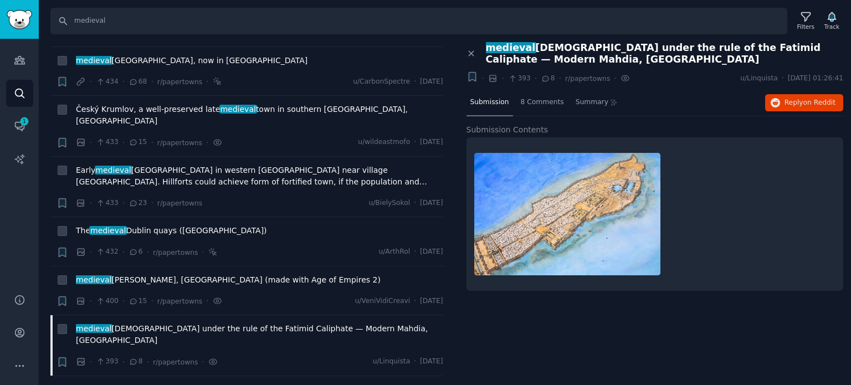
click at [142, 384] on span "medieval [PERSON_NAME] (aka [GEOGRAPHIC_DATA]) in [GEOGRAPHIC_DATA]" at bounding box center [226, 390] width 300 height 12
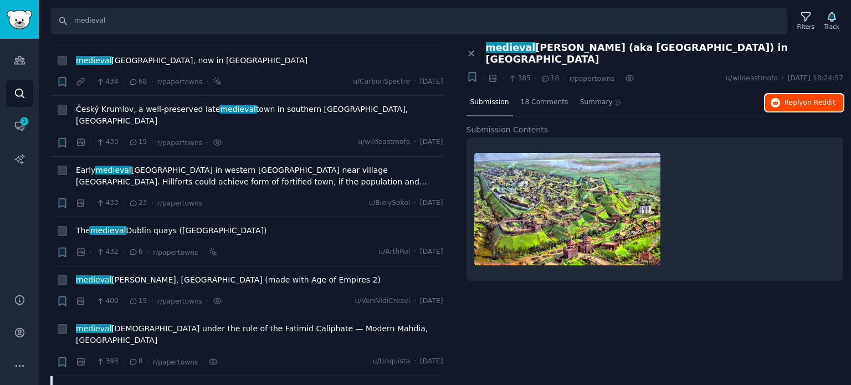
click at [782, 96] on button "Reply on Reddit" at bounding box center [804, 103] width 78 height 18
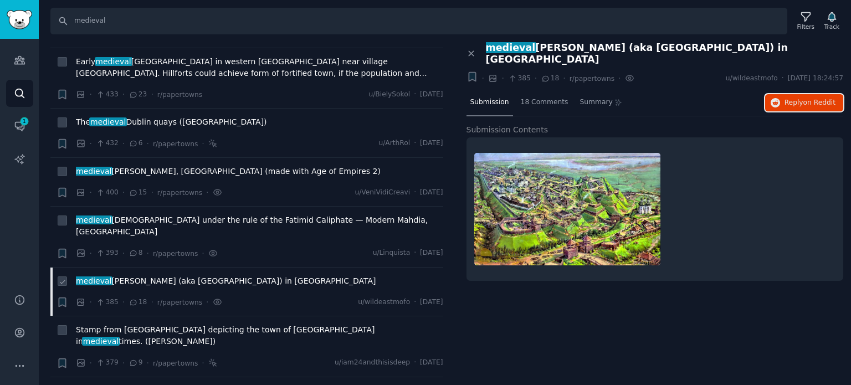
scroll to position [3602, 0]
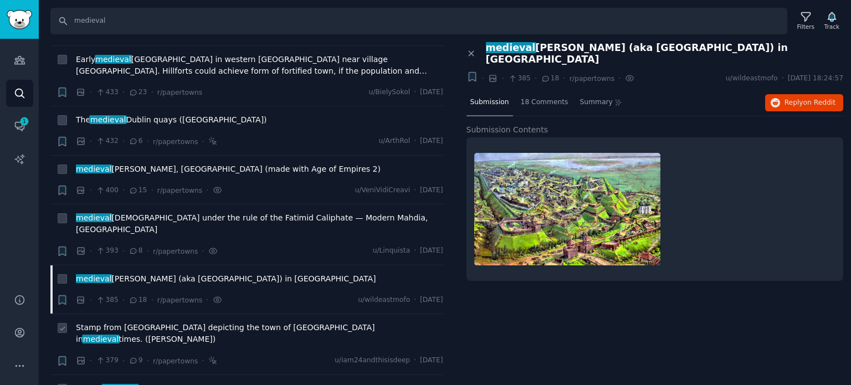
click at [162, 322] on span "Stamp from [GEOGRAPHIC_DATA] depicting the town of [GEOGRAPHIC_DATA] in medieva…" at bounding box center [259, 333] width 367 height 23
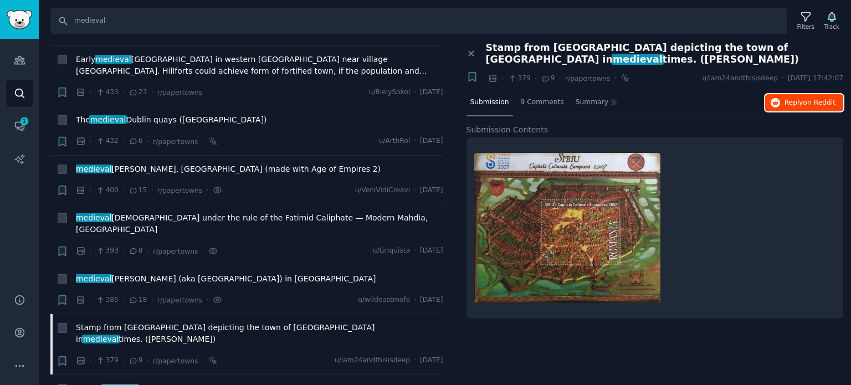
click at [797, 106] on span "Reply on Reddit" at bounding box center [810, 103] width 51 height 10
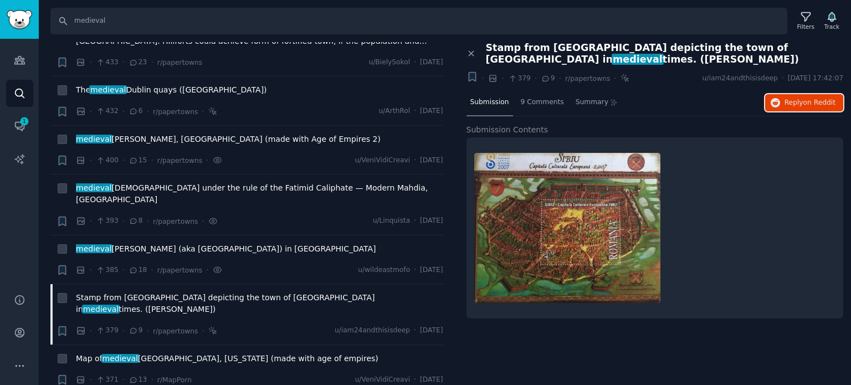
scroll to position [3713, 0]
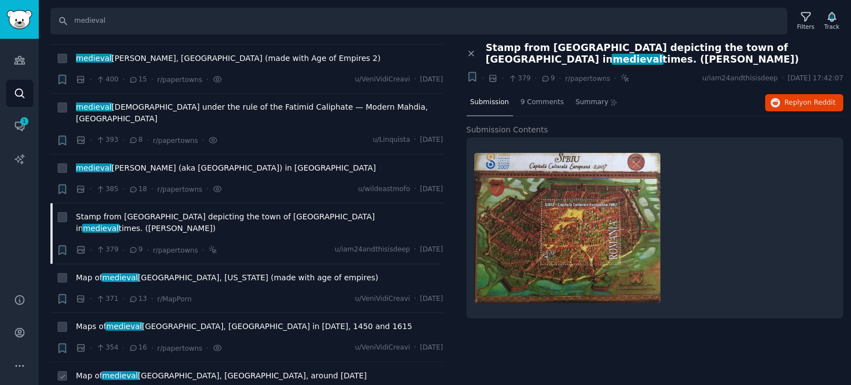
click at [144, 370] on span "Map of medieval [GEOGRAPHIC_DATA], [GEOGRAPHIC_DATA], around [DATE]" at bounding box center [221, 376] width 291 height 12
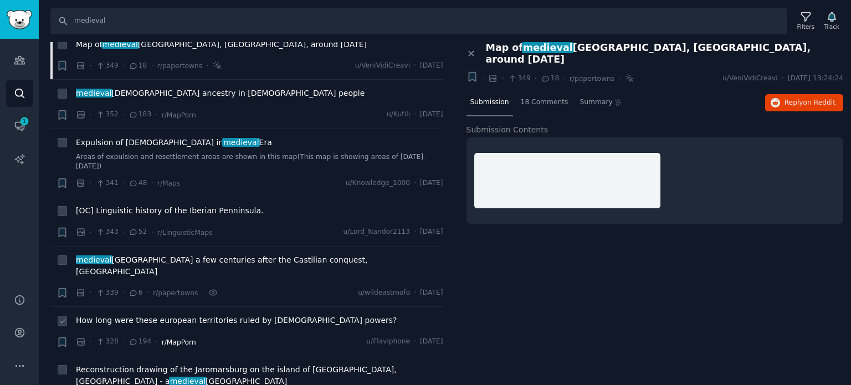
scroll to position [4045, 0]
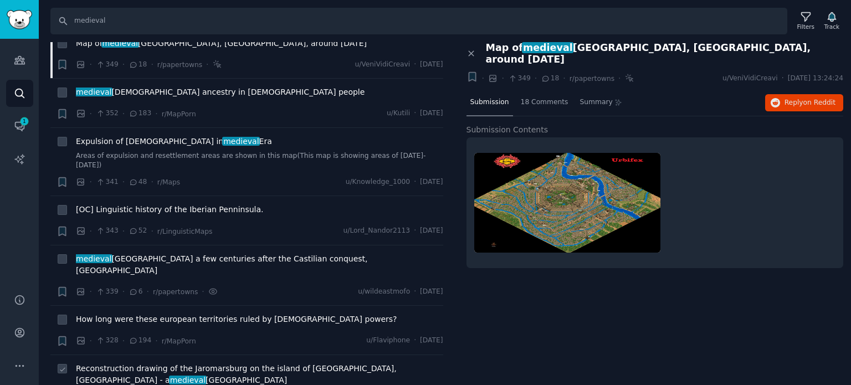
click at [160, 363] on span "Reconstruction drawing of the Jaromarsburg on the island of [GEOGRAPHIC_DATA], …" at bounding box center [259, 374] width 367 height 23
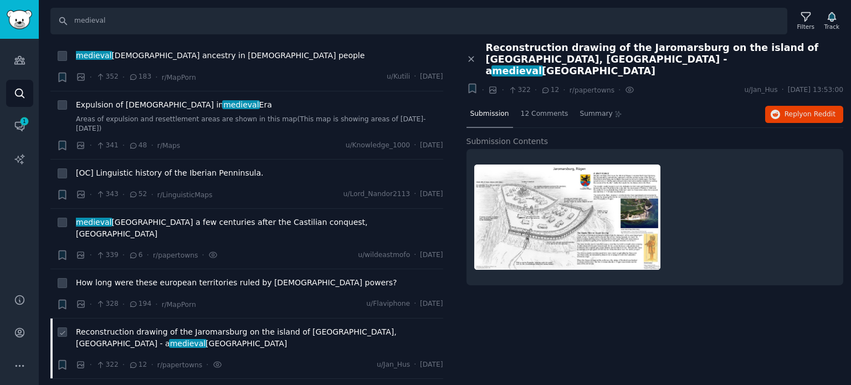
scroll to position [4100, 0]
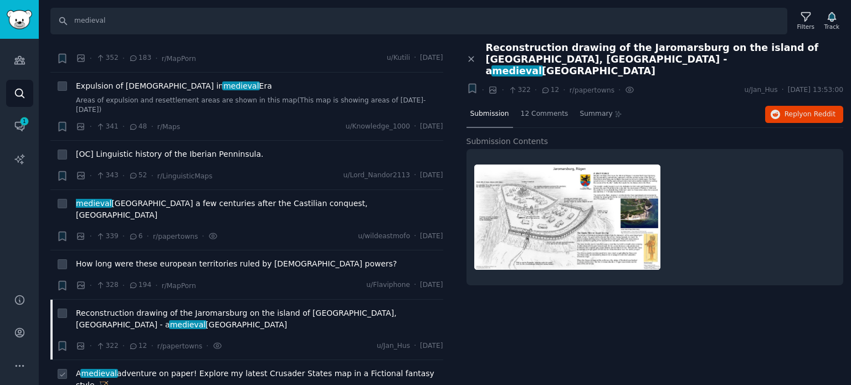
click at [172, 368] on span "A medieval adventure on paper! Explore my latest Crusader States map in a Ficti…" at bounding box center [259, 379] width 367 height 23
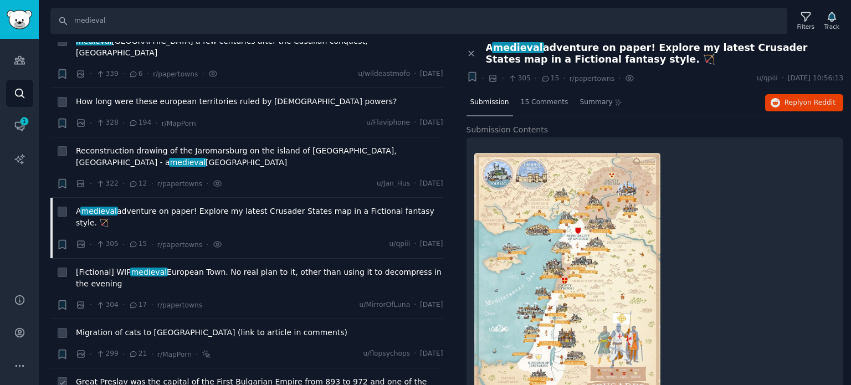
scroll to position [4267, 0]
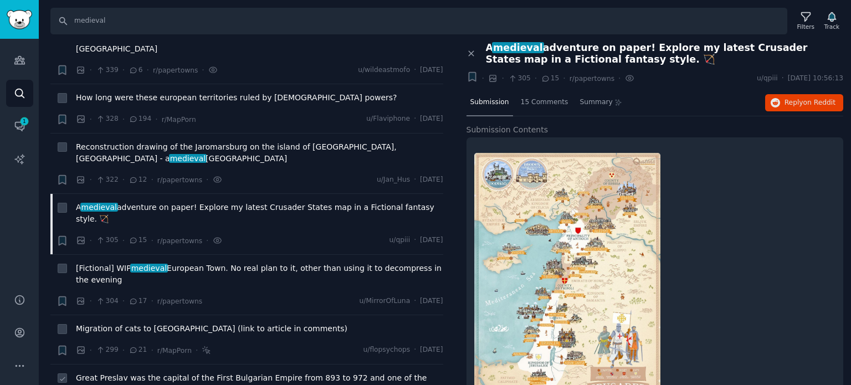
click at [167, 385] on span "medieval" at bounding box center [186, 389] width 38 height 9
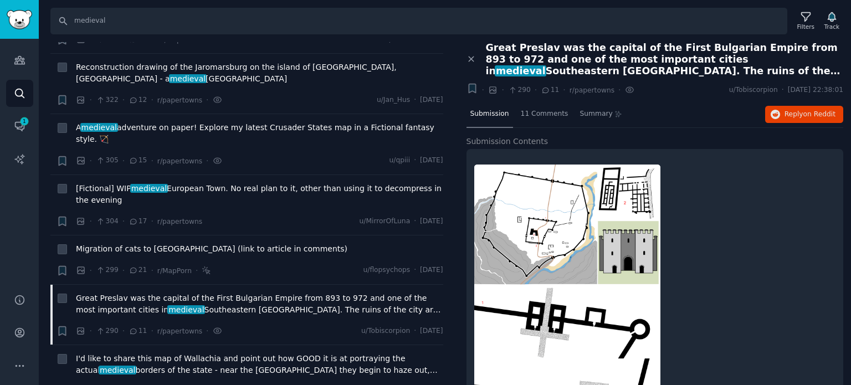
scroll to position [4433, 0]
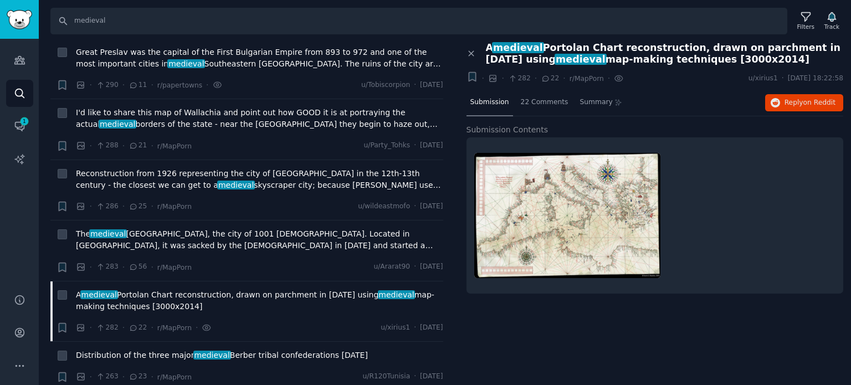
scroll to position [4599, 0]
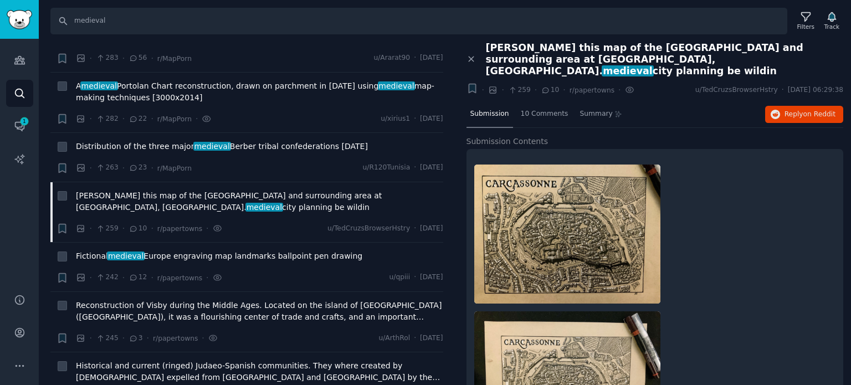
scroll to position [4821, 0]
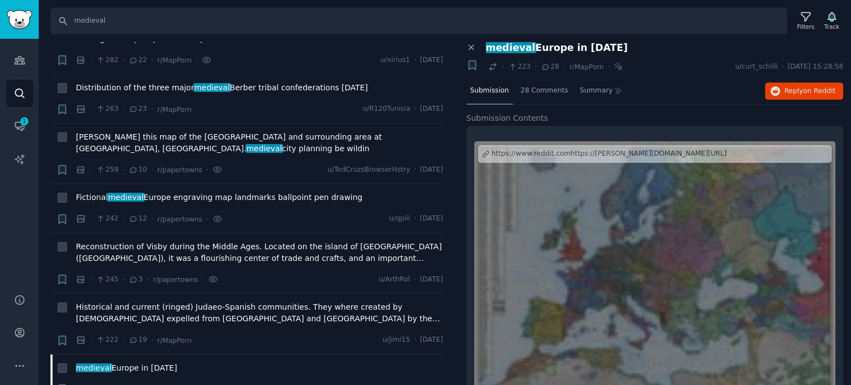
scroll to position [4876, 0]
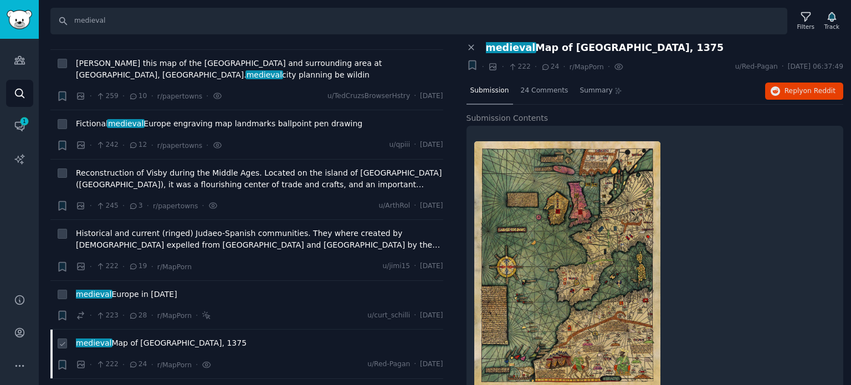
scroll to position [4987, 0]
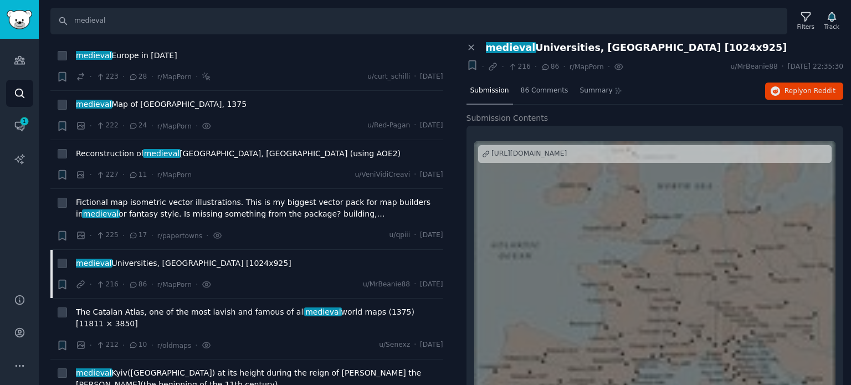
scroll to position [5209, 0]
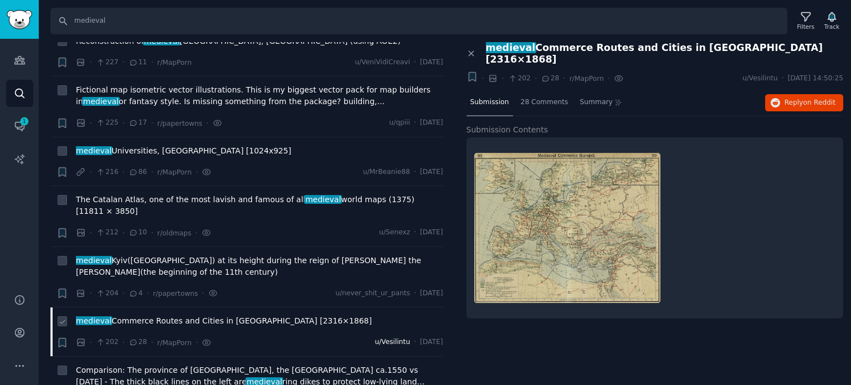
scroll to position [5319, 0]
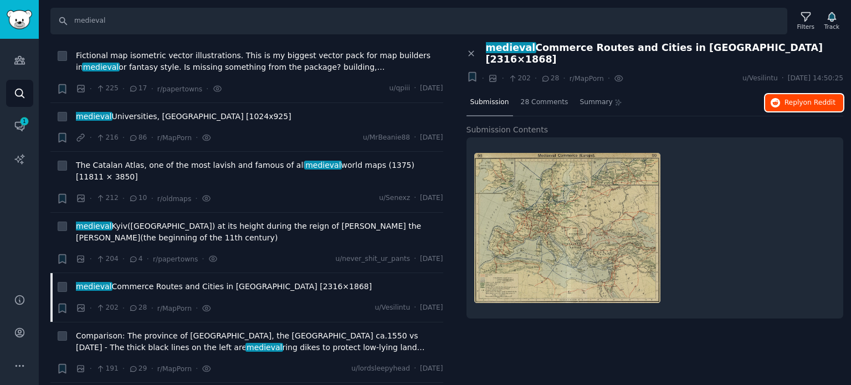
click at [794, 98] on span "Reply on Reddit" at bounding box center [810, 103] width 51 height 10
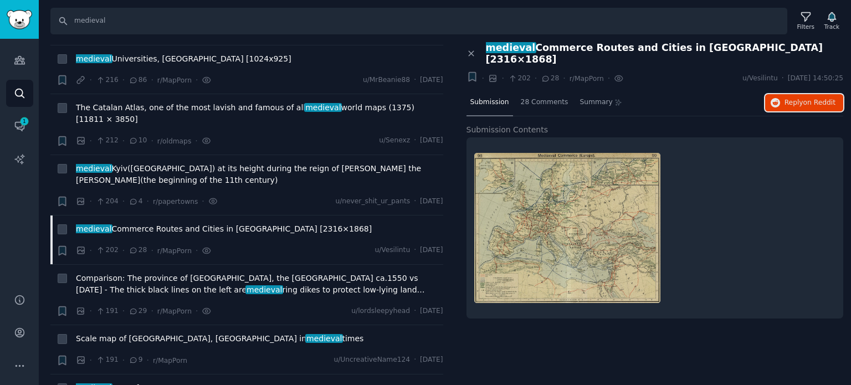
scroll to position [5486, 0]
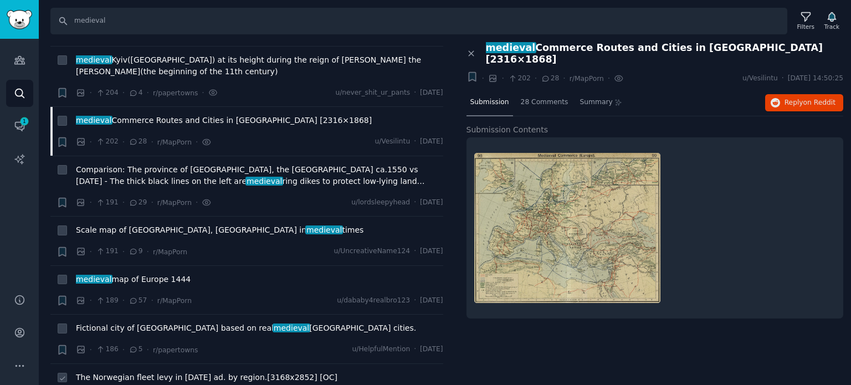
click at [127, 372] on span "The Norwegian fleet levy in [DATE] ad. by region.[3168x2852] [OC]" at bounding box center [207, 378] width 262 height 12
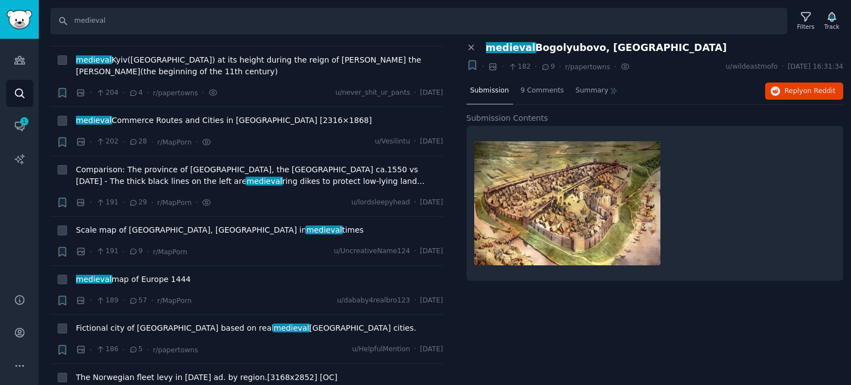
scroll to position [5597, 0]
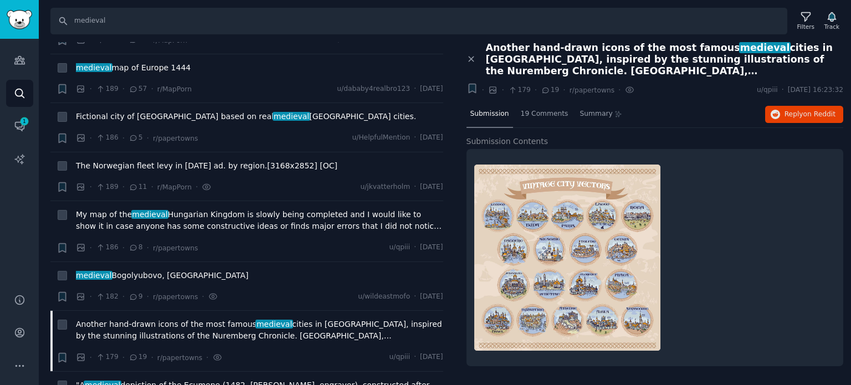
scroll to position [5763, 0]
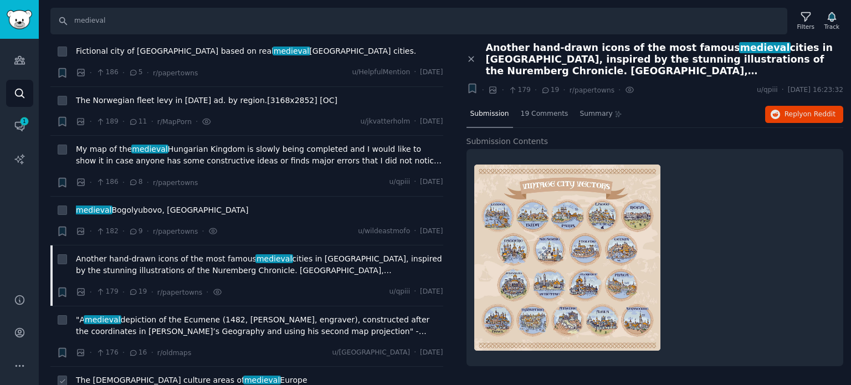
click at [151, 375] on span "The [DEMOGRAPHIC_DATA] culture areas of medieval [GEOGRAPHIC_DATA]" at bounding box center [192, 381] width 232 height 12
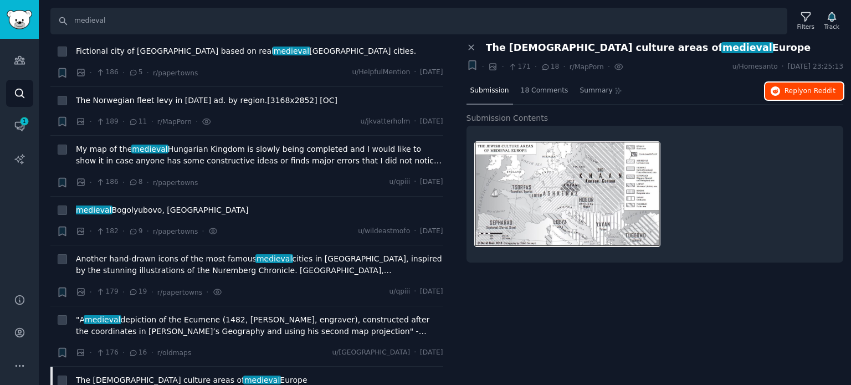
click at [797, 93] on span "Reply on Reddit" at bounding box center [810, 91] width 51 height 10
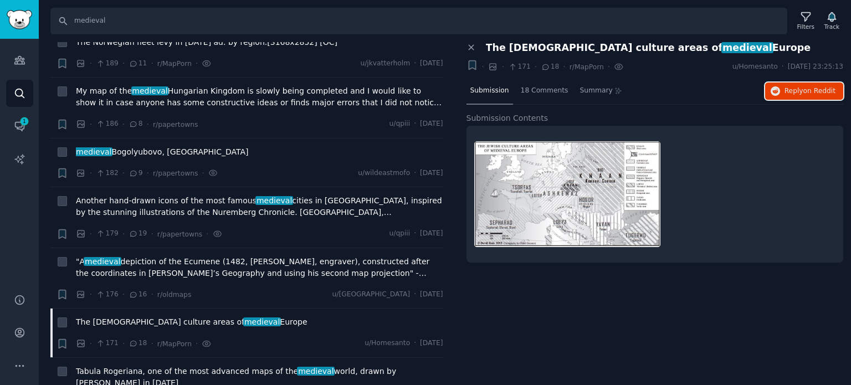
scroll to position [5874, 0]
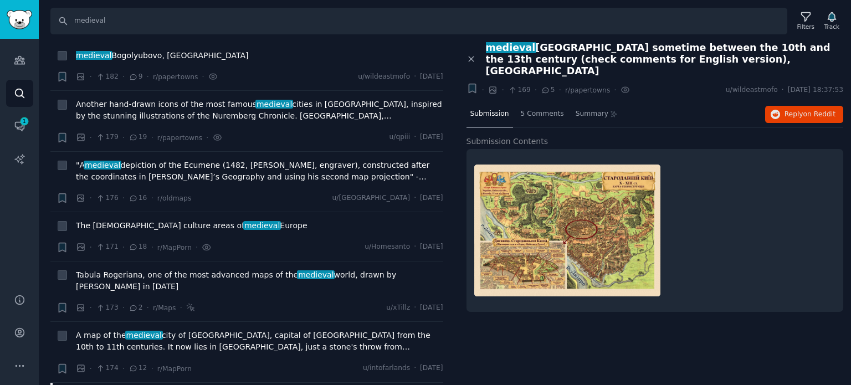
scroll to position [5984, 0]
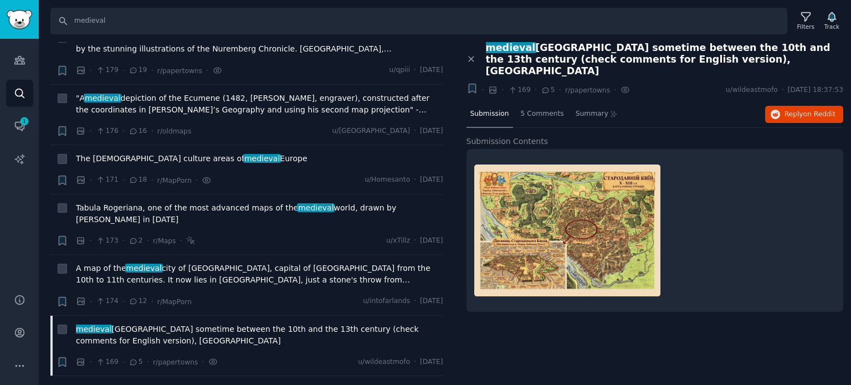
click at [602, 334] on div "Close panel medieval [GEOGRAPHIC_DATA] sometime between the 10th and the 13th c…" at bounding box center [655, 214] width 393 height 344
click at [109, 384] on span "medieval Europe in [DATE]" at bounding box center [126, 390] width 101 height 12
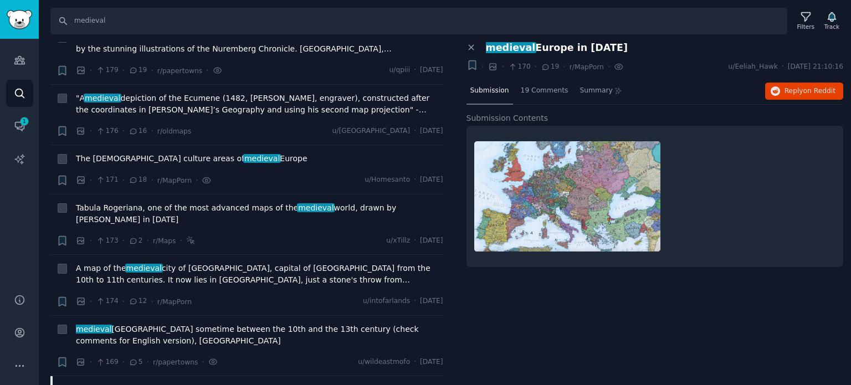
scroll to position [6040, 0]
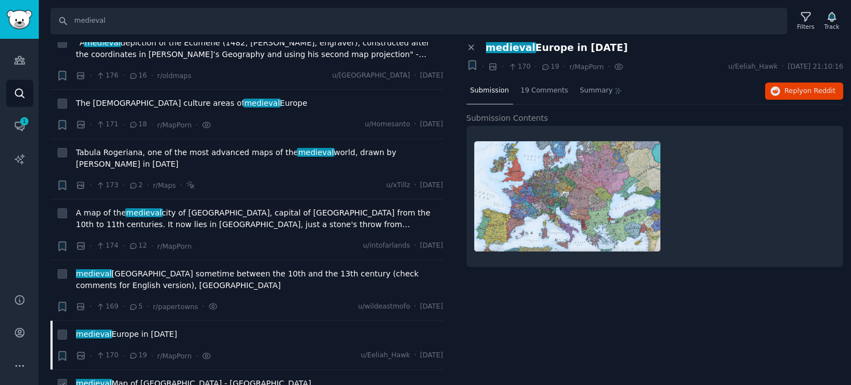
click at [123, 378] on span "medieval Map of [GEOGRAPHIC_DATA] - [GEOGRAPHIC_DATA]" at bounding box center [193, 384] width 235 height 12
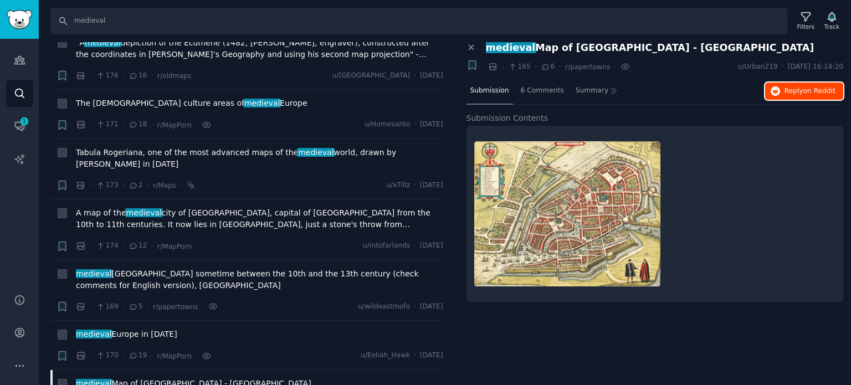
click at [785, 91] on button "Reply on Reddit" at bounding box center [804, 92] width 78 height 18
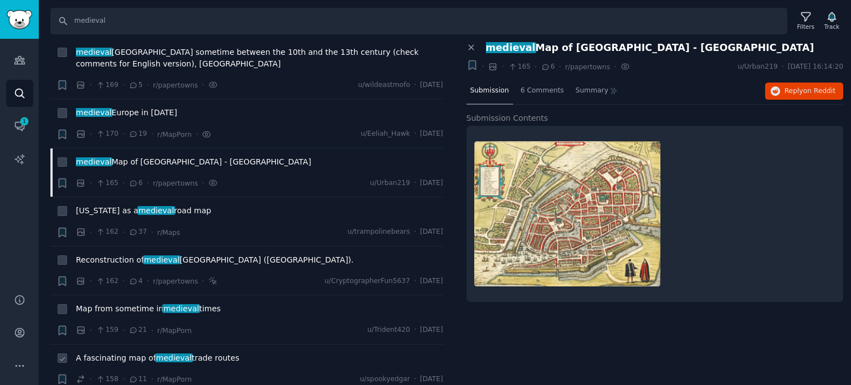
click at [121, 352] on span "A fascinating map of medieval trade routes" at bounding box center [157, 358] width 163 height 12
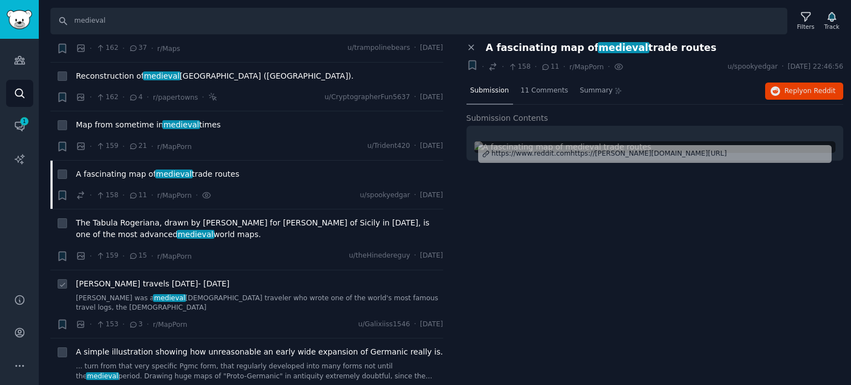
scroll to position [6483, 0]
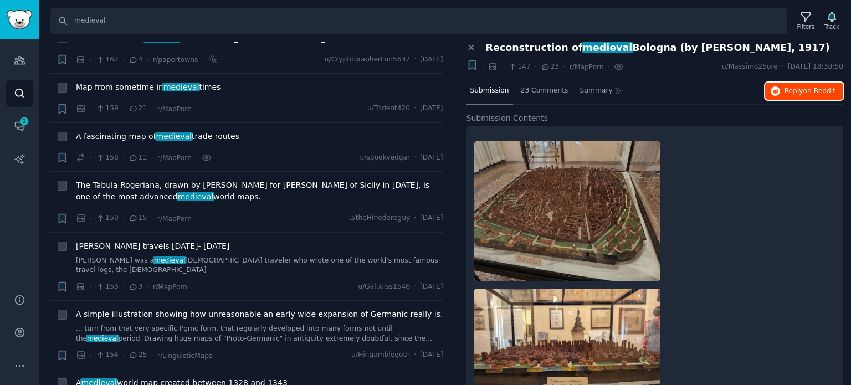
click at [789, 90] on span "Reply on Reddit" at bounding box center [810, 91] width 51 height 10
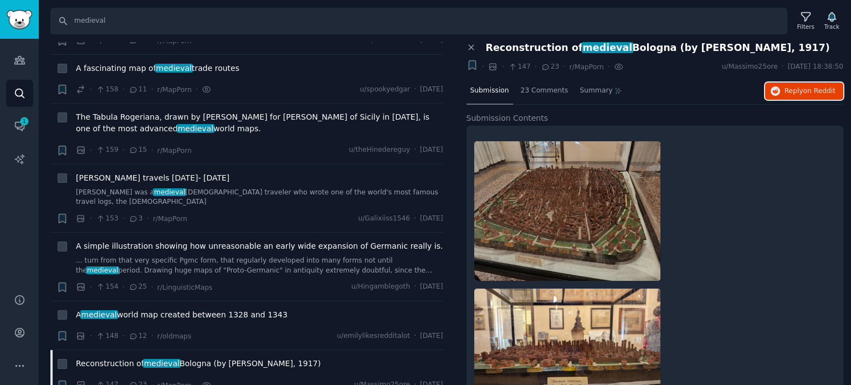
scroll to position [6705, 0]
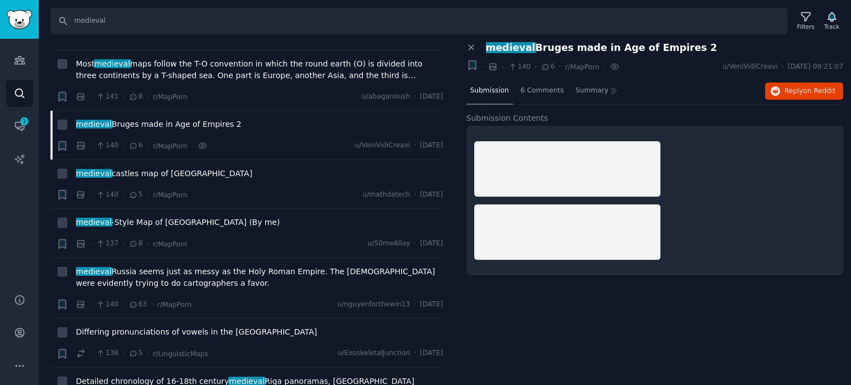
scroll to position [7037, 0]
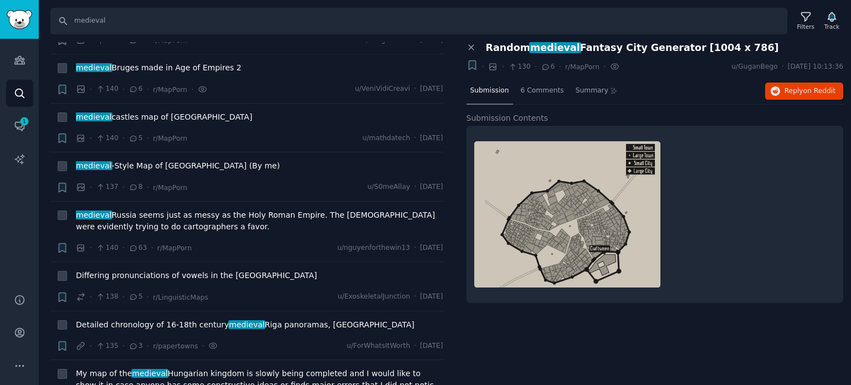
scroll to position [7148, 0]
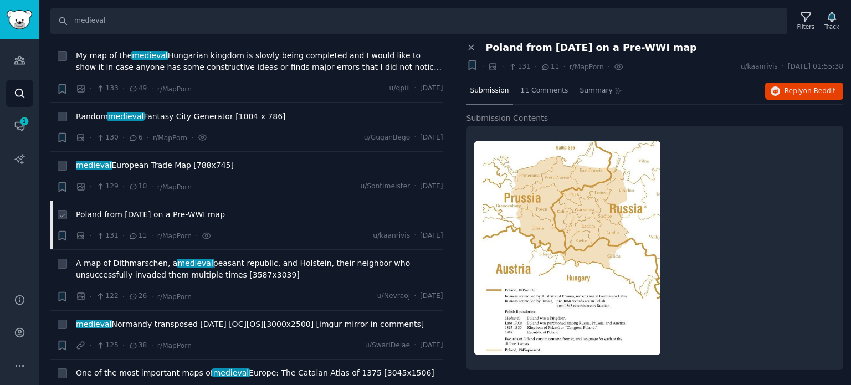
scroll to position [7425, 0]
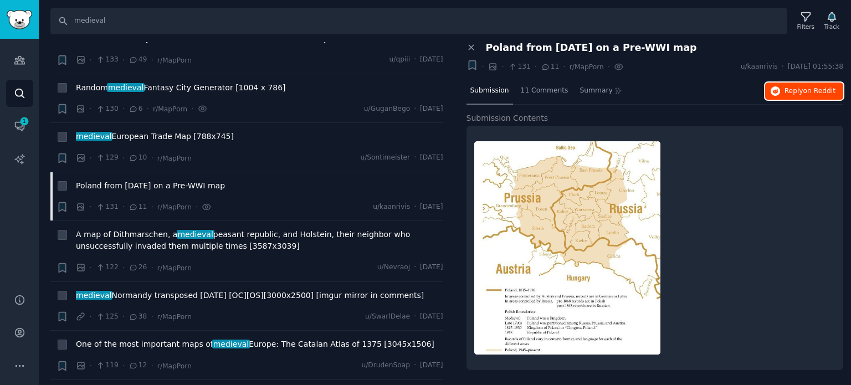
click at [787, 90] on span "Reply on Reddit" at bounding box center [810, 91] width 51 height 10
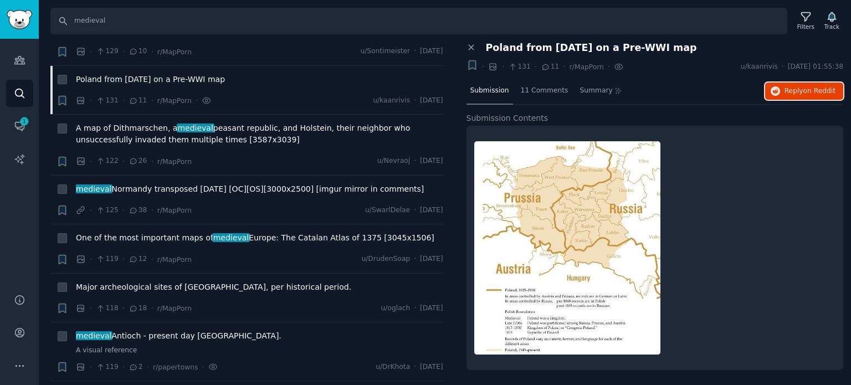
scroll to position [7536, 0]
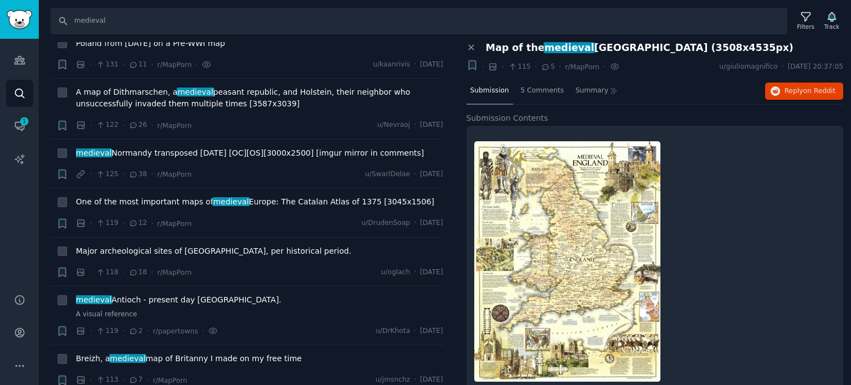
scroll to position [7591, 0]
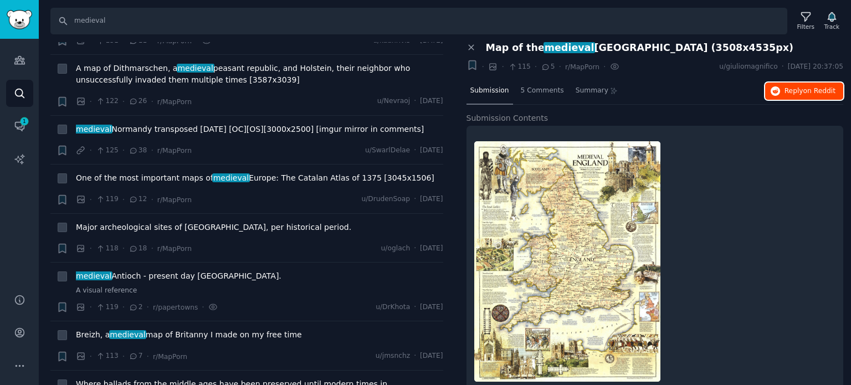
click at [787, 91] on span "Reply on Reddit" at bounding box center [810, 91] width 51 height 10
drag, startPoint x: 118, startPoint y: 252, endPoint x: 127, endPoint y: 252, distance: 8.9
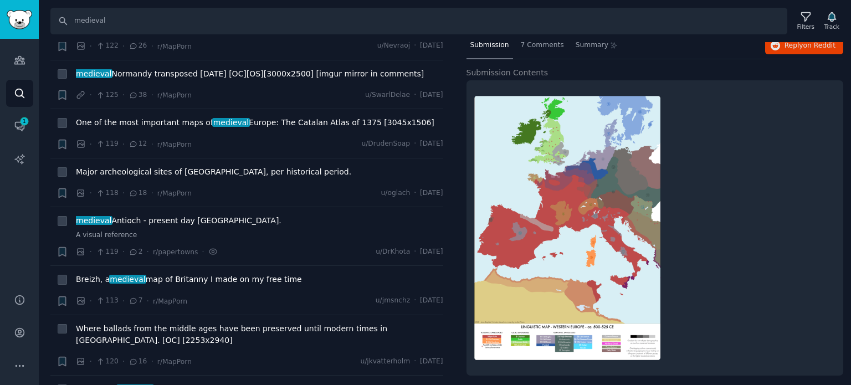
scroll to position [58, 0]
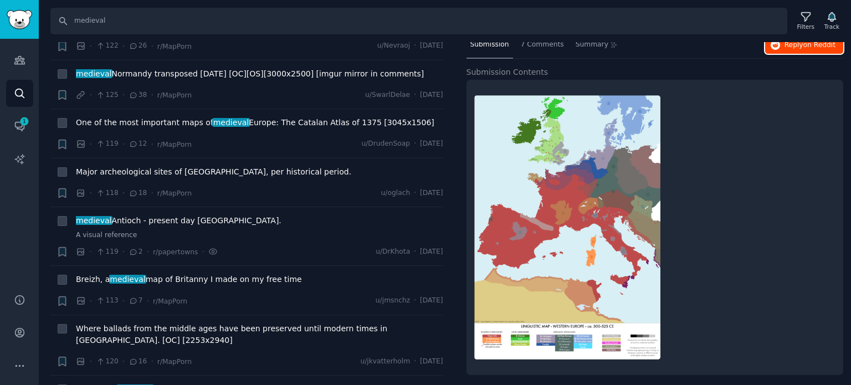
click at [798, 44] on span "Reply on Reddit" at bounding box center [810, 45] width 51 height 10
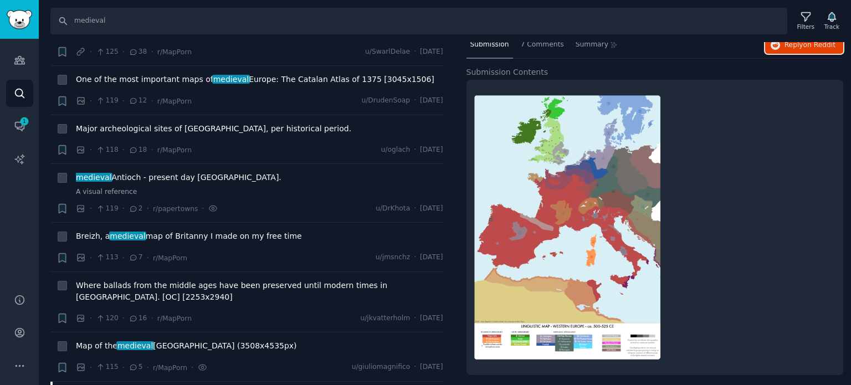
scroll to position [7758, 0]
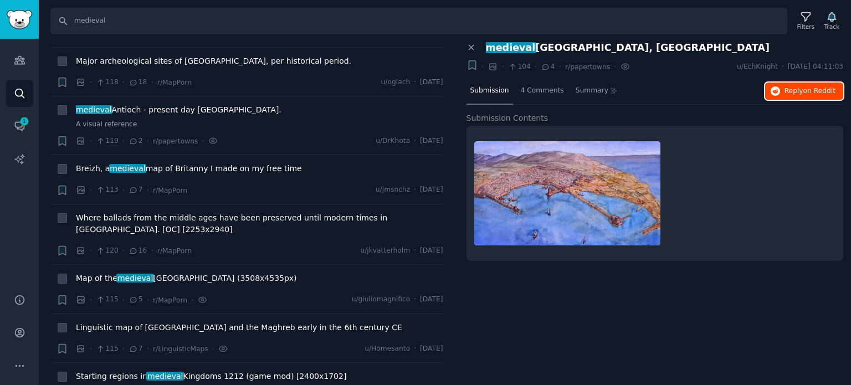
click at [781, 91] on icon "button" at bounding box center [776, 91] width 10 height 10
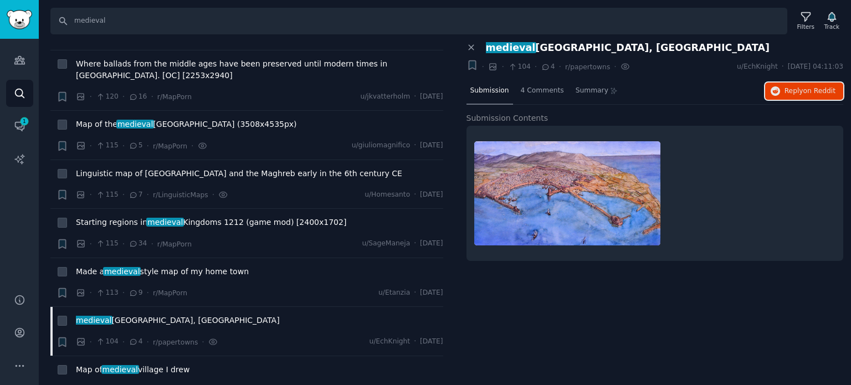
scroll to position [7924, 0]
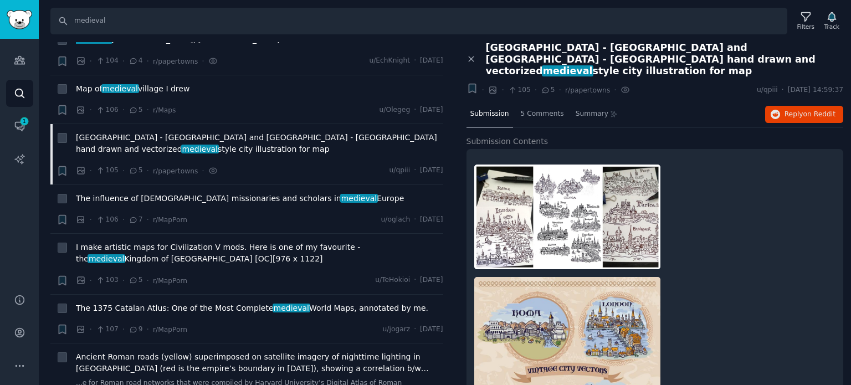
scroll to position [8367, 0]
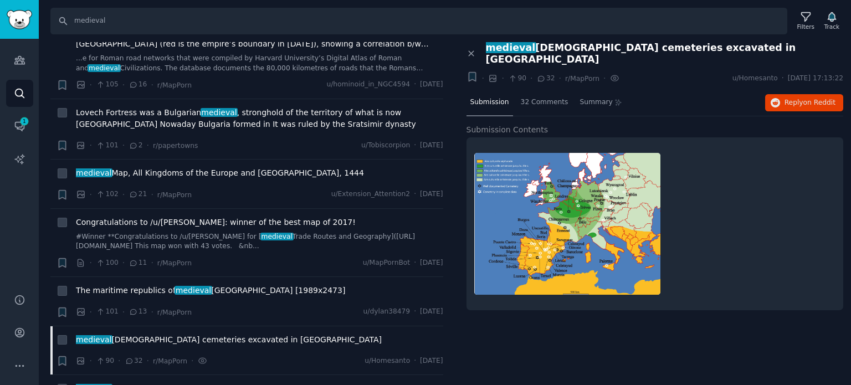
scroll to position [8533, 0]
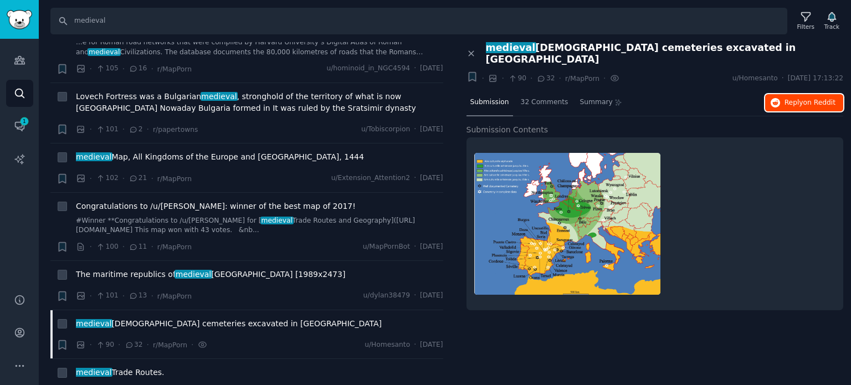
click at [793, 98] on span "Reply on Reddit" at bounding box center [810, 103] width 51 height 10
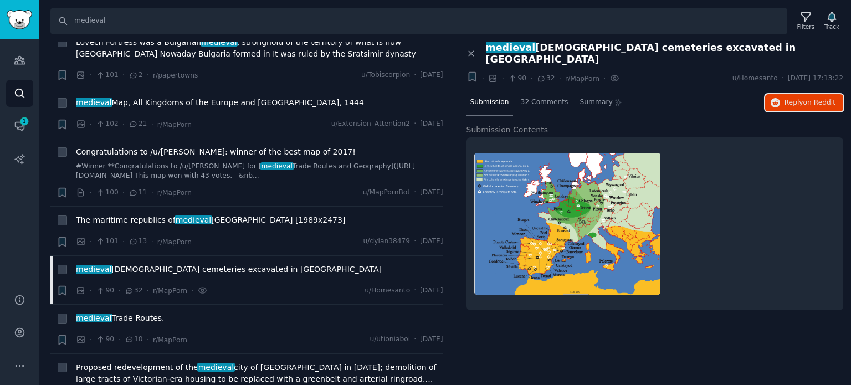
scroll to position [8644, 0]
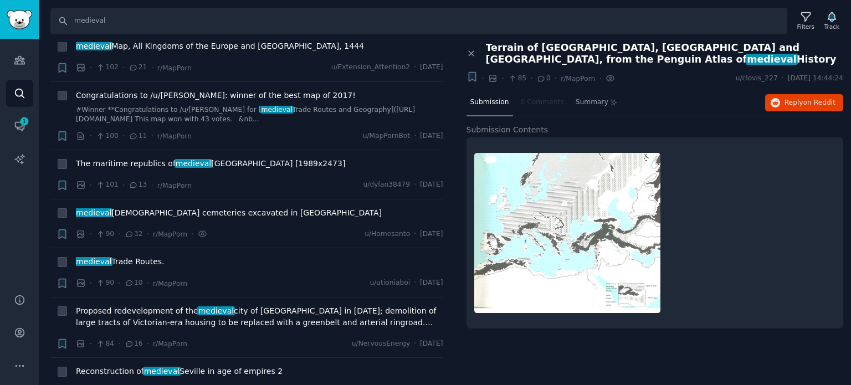
scroll to position [8700, 0]
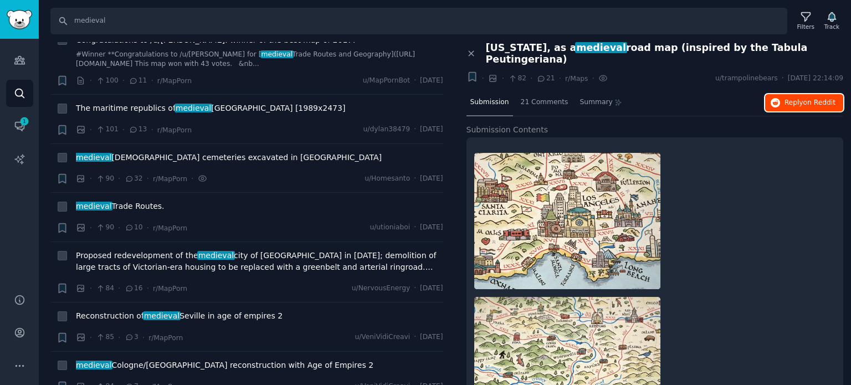
click at [801, 98] on span "Reply on Reddit" at bounding box center [810, 103] width 51 height 10
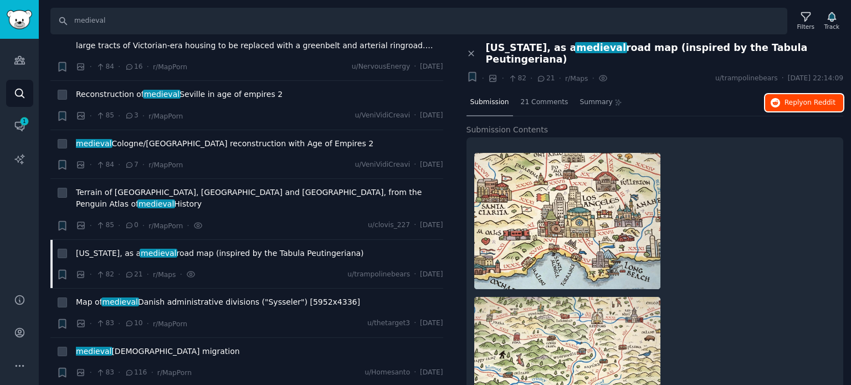
click at [798, 98] on span "Reply on Reddit" at bounding box center [810, 103] width 51 height 10
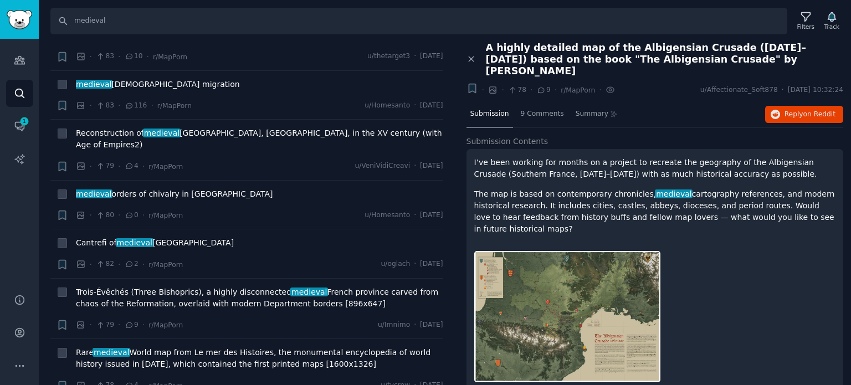
scroll to position [9254, 0]
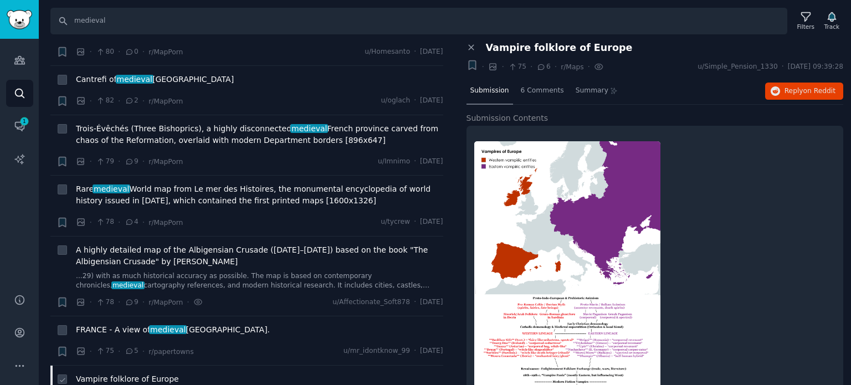
scroll to position [9364, 0]
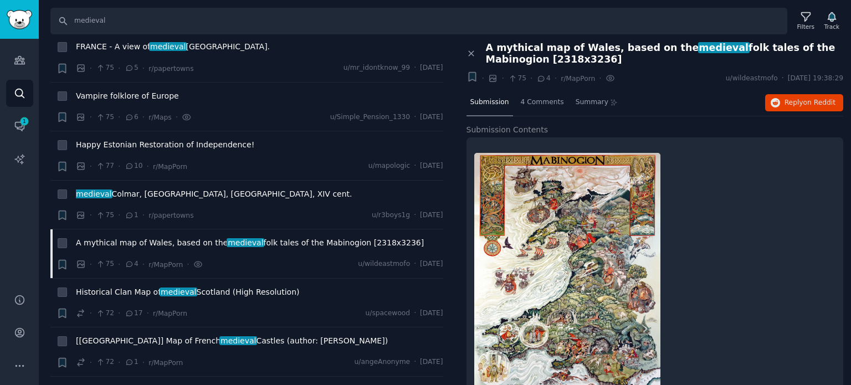
scroll to position [9642, 0]
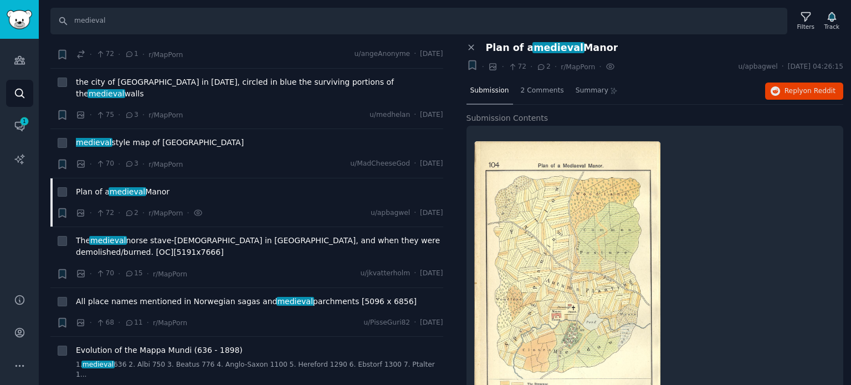
scroll to position [10029, 0]
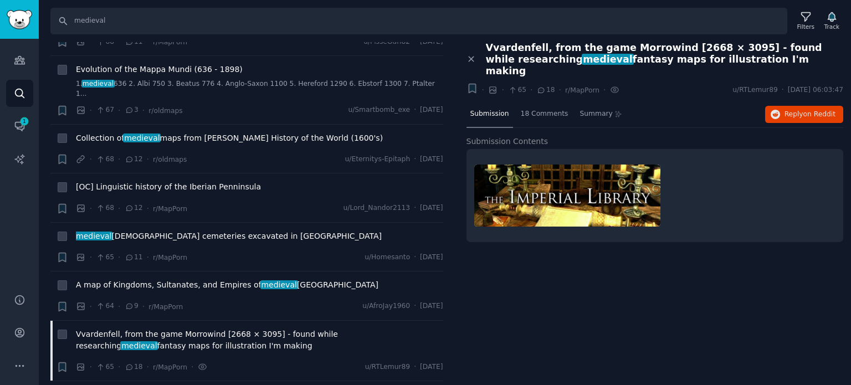
scroll to position [10306, 0]
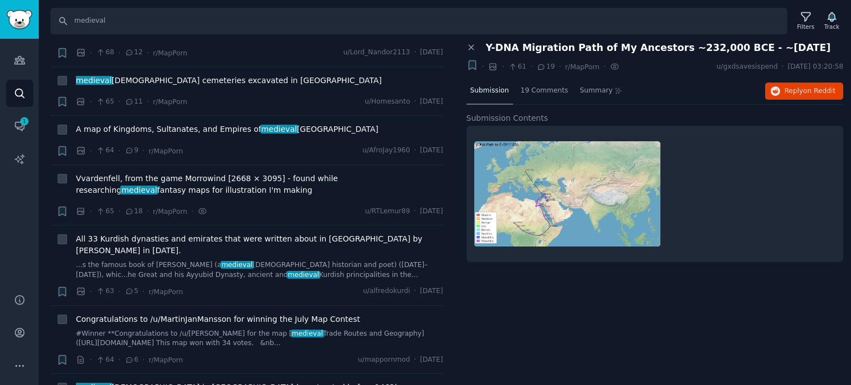
scroll to position [10473, 0]
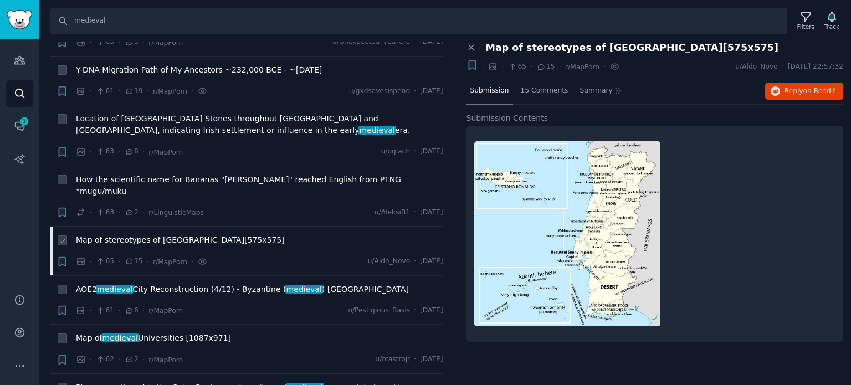
scroll to position [10750, 0]
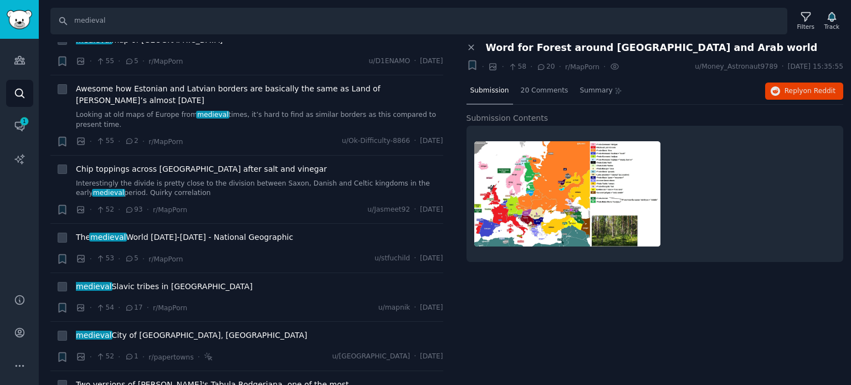
scroll to position [11335, 0]
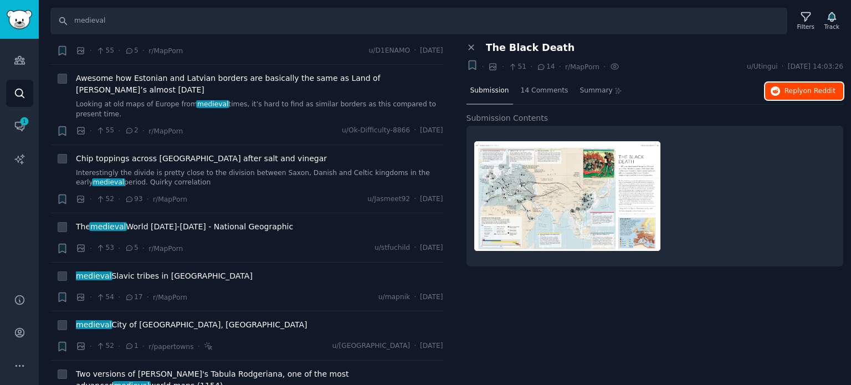
click at [772, 96] on button "Reply on Reddit" at bounding box center [804, 92] width 78 height 18
